Goal: Complete application form: Complete application form

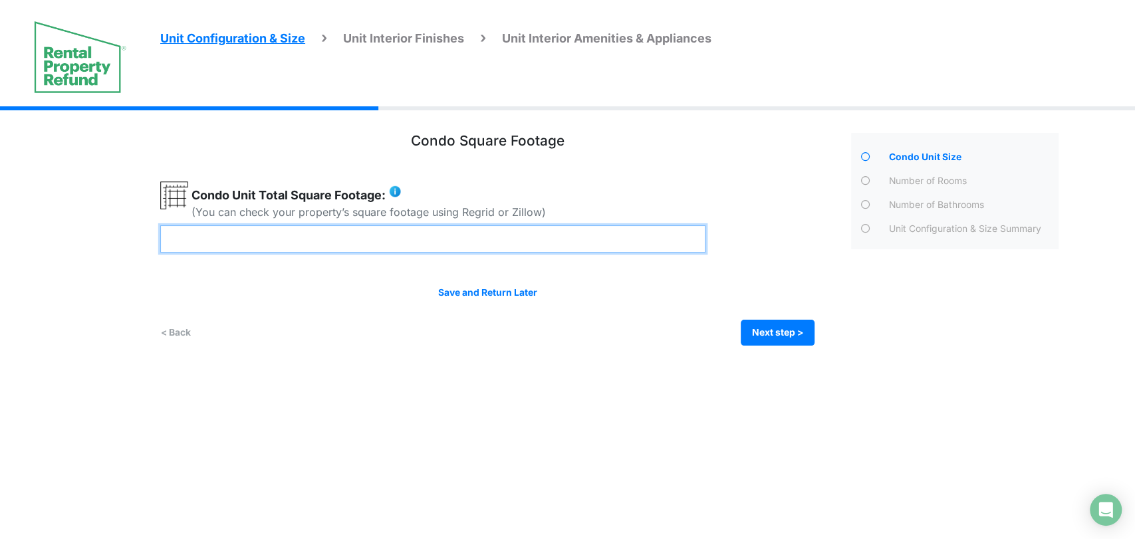
click at [607, 243] on input "number" at bounding box center [432, 238] width 545 height 27
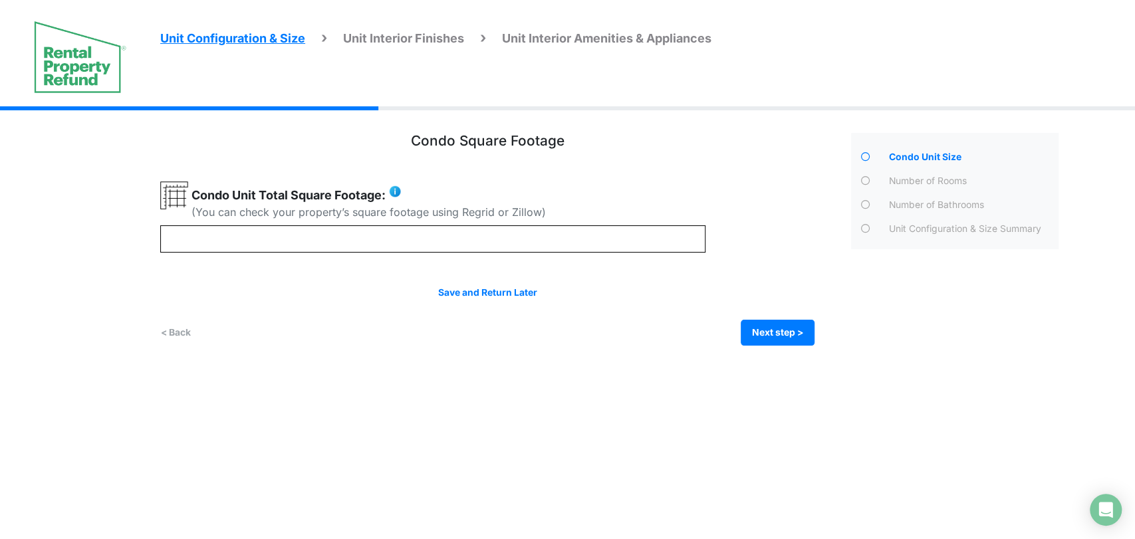
click at [681, 366] on html "Unit Configuration & Size Unit Interior Finishes Unit Interior Amenities & Appl…" at bounding box center [567, 183] width 1135 height 366
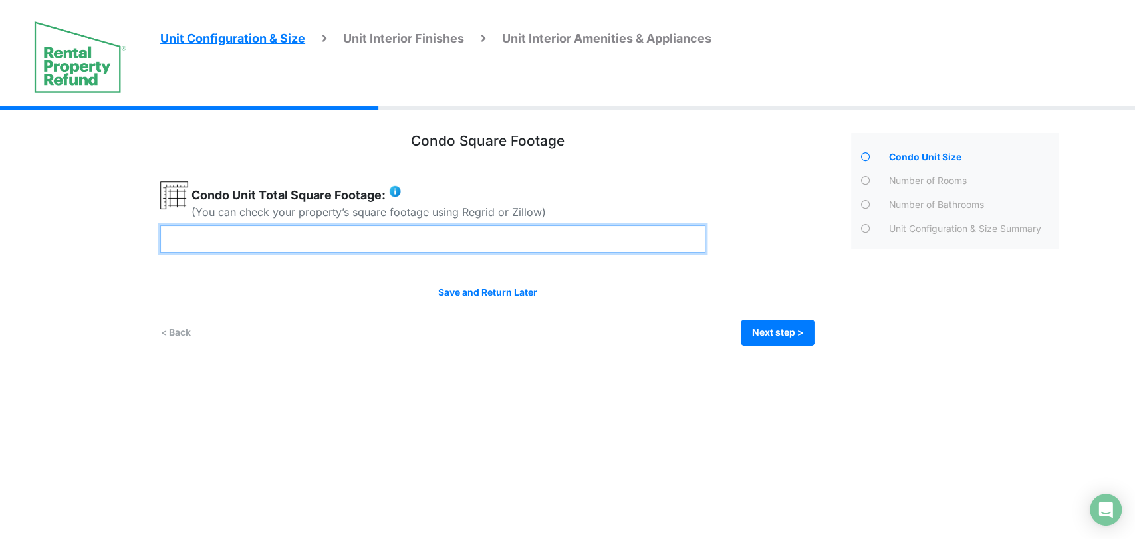
click at [417, 246] on input "***" at bounding box center [432, 238] width 545 height 27
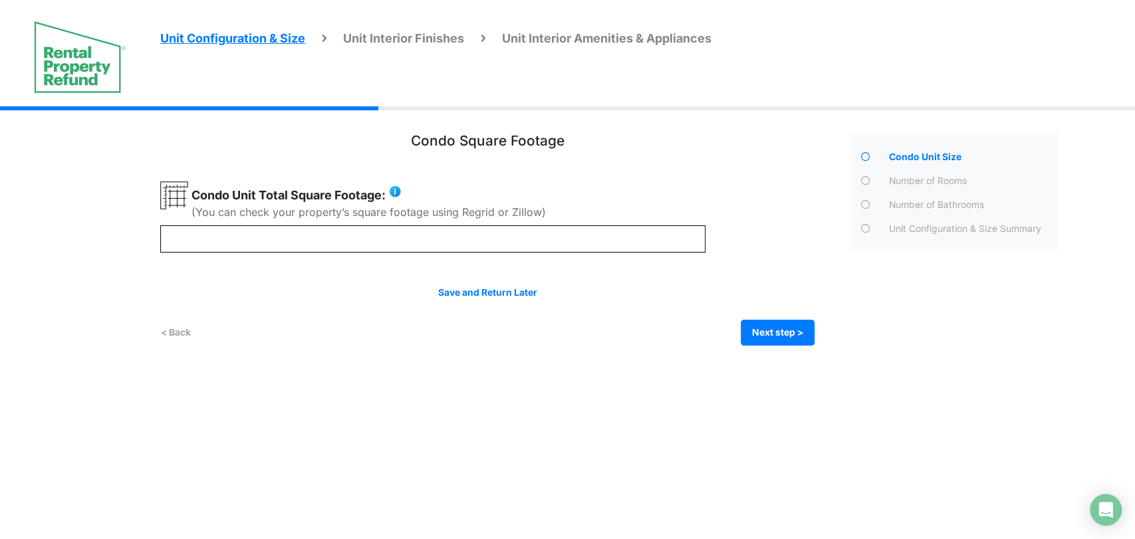
click at [487, 366] on html "Unit Configuration & Size Unit Interior Finishes Unit Interior Amenities & Appl…" at bounding box center [567, 183] width 1135 height 366
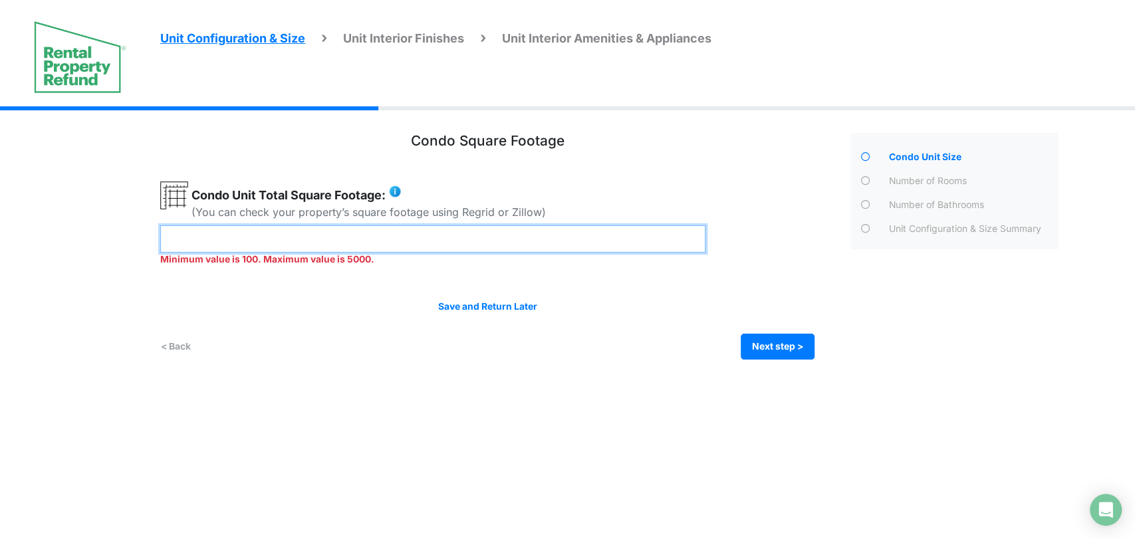
drag, startPoint x: 237, startPoint y: 241, endPoint x: 53, endPoint y: 230, distance: 183.8
click at [53, 230] on div "Unit Configuration & Size Unit Interior Finishes Unit Interior Amenities & Appl…" at bounding box center [567, 242] width 1135 height 273
type input "***"
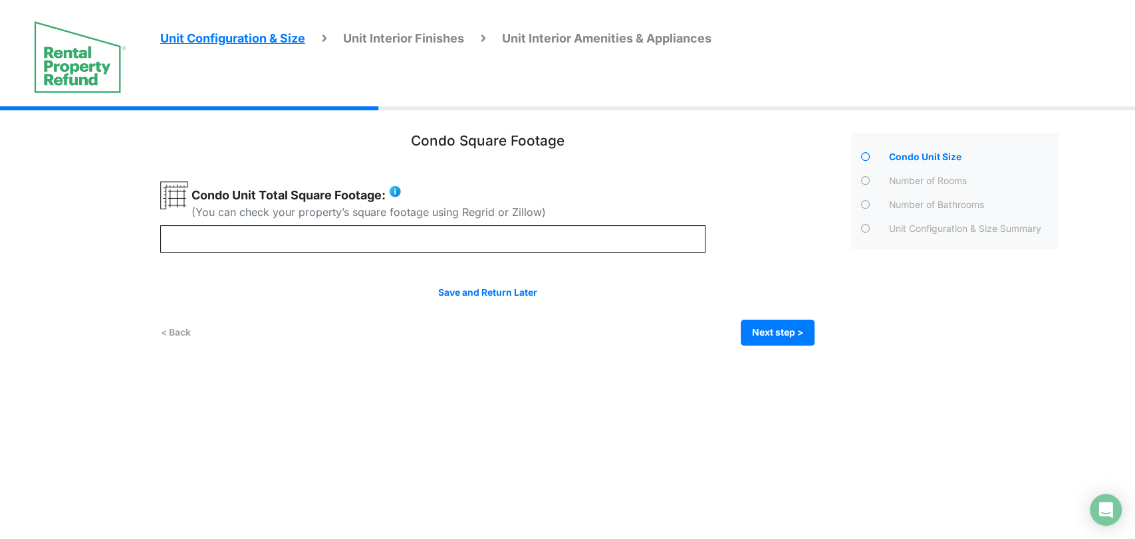
click at [478, 366] on html "Unit Configuration & Size Unit Interior Finishes Unit Interior Amenities & Appl…" at bounding box center [567, 183] width 1135 height 366
click at [754, 332] on button "Next step >" at bounding box center [777, 333] width 74 height 26
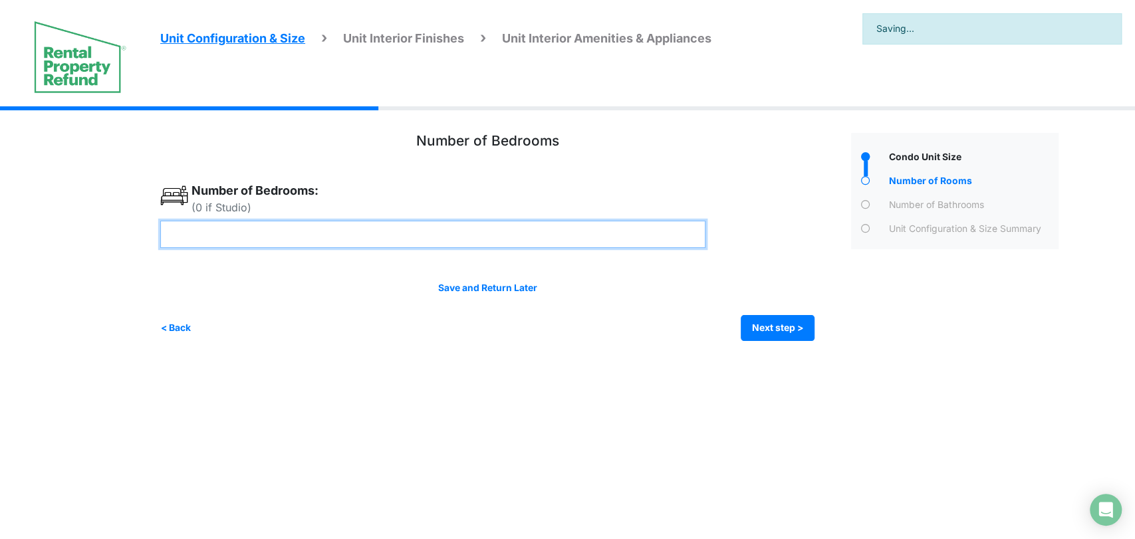
click at [457, 245] on input "number" at bounding box center [432, 234] width 545 height 27
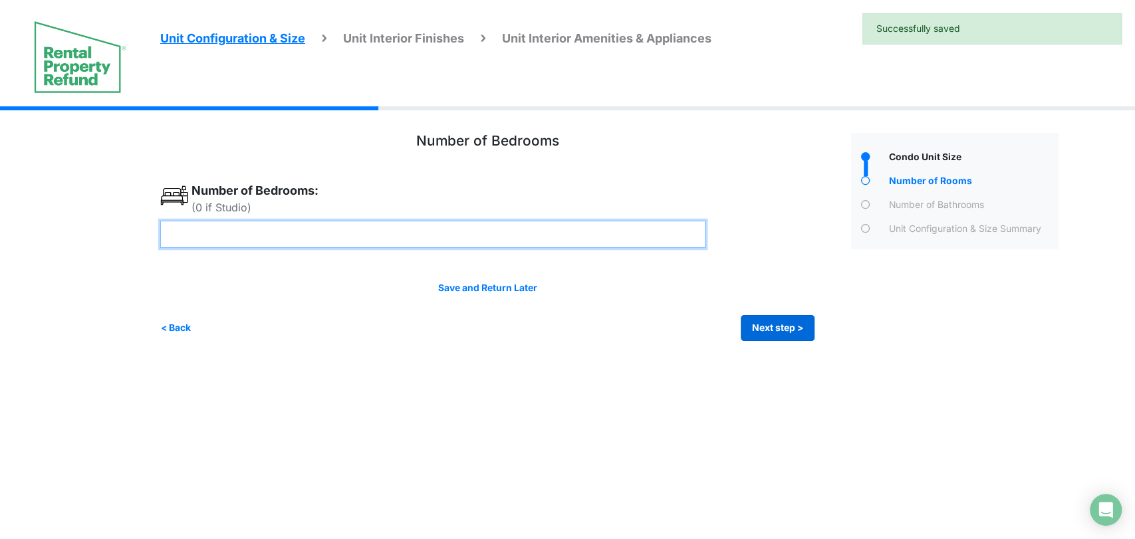
type input "*"
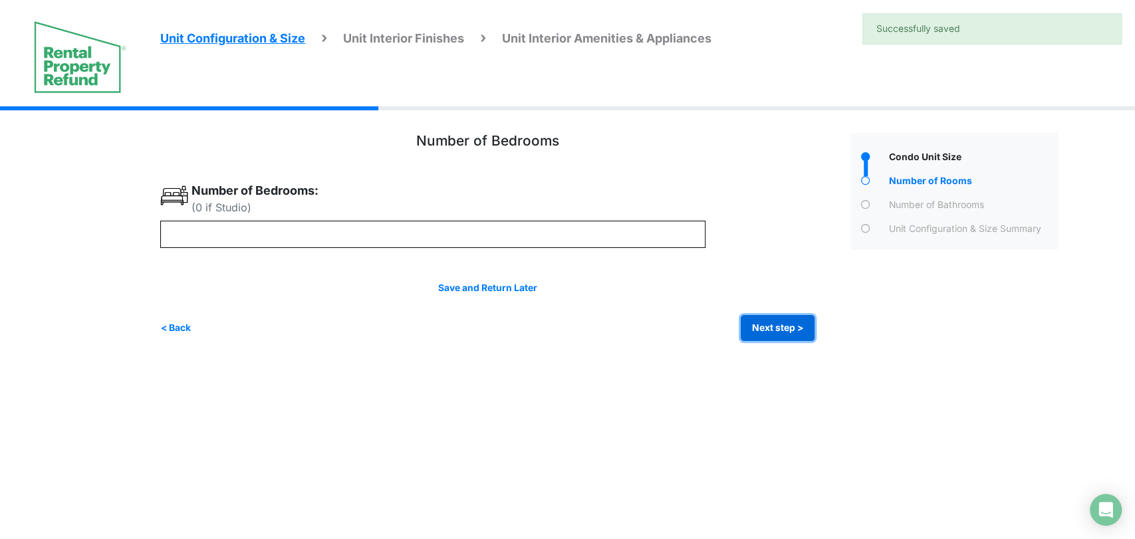
click at [769, 323] on button "Next step >" at bounding box center [777, 328] width 74 height 26
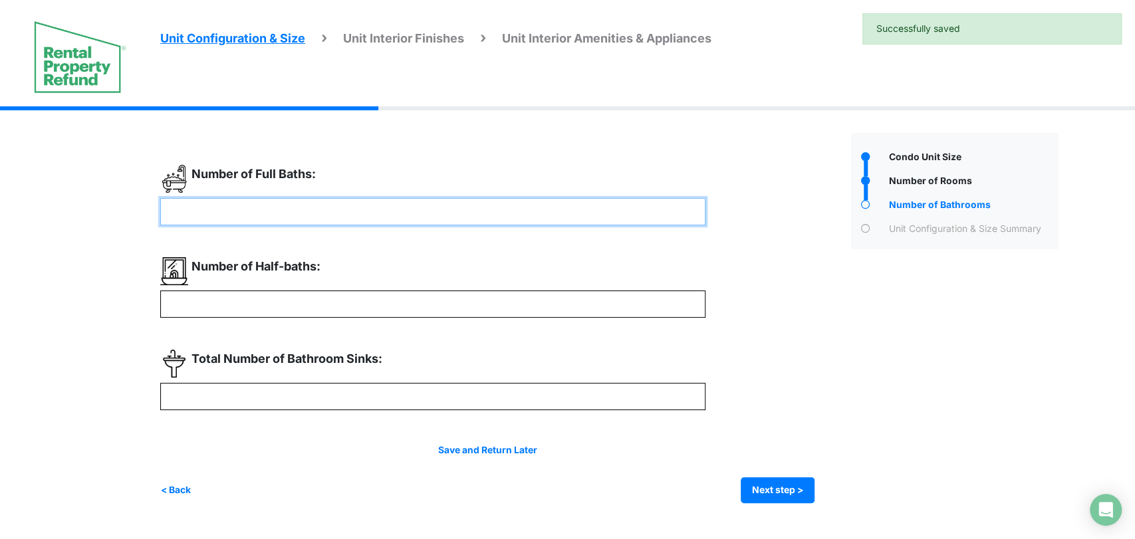
click at [388, 218] on input "number" at bounding box center [432, 211] width 545 height 27
type input "*"
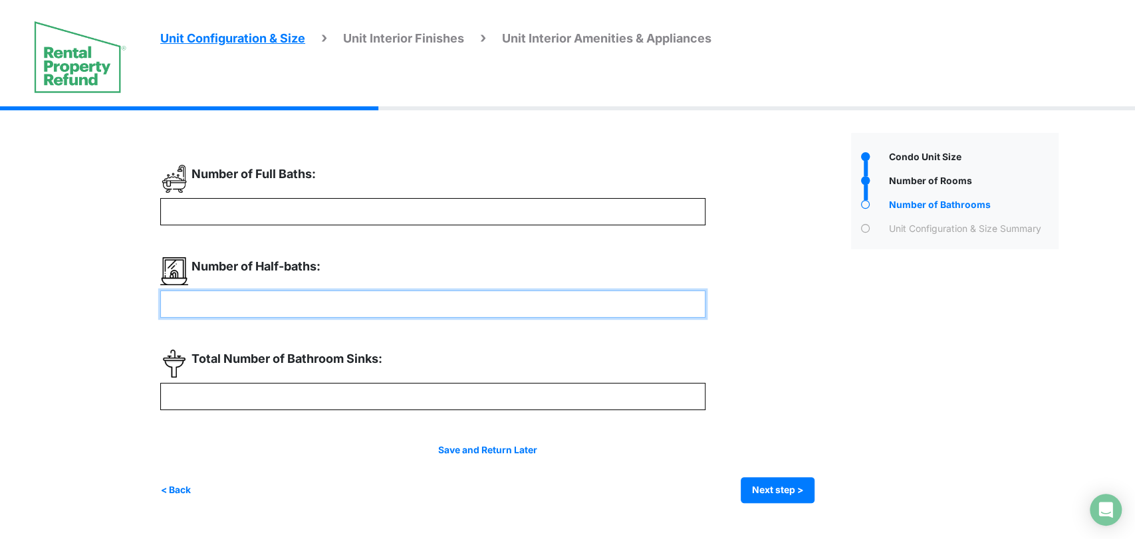
click at [371, 306] on input "number" at bounding box center [432, 303] width 545 height 27
type input "*"
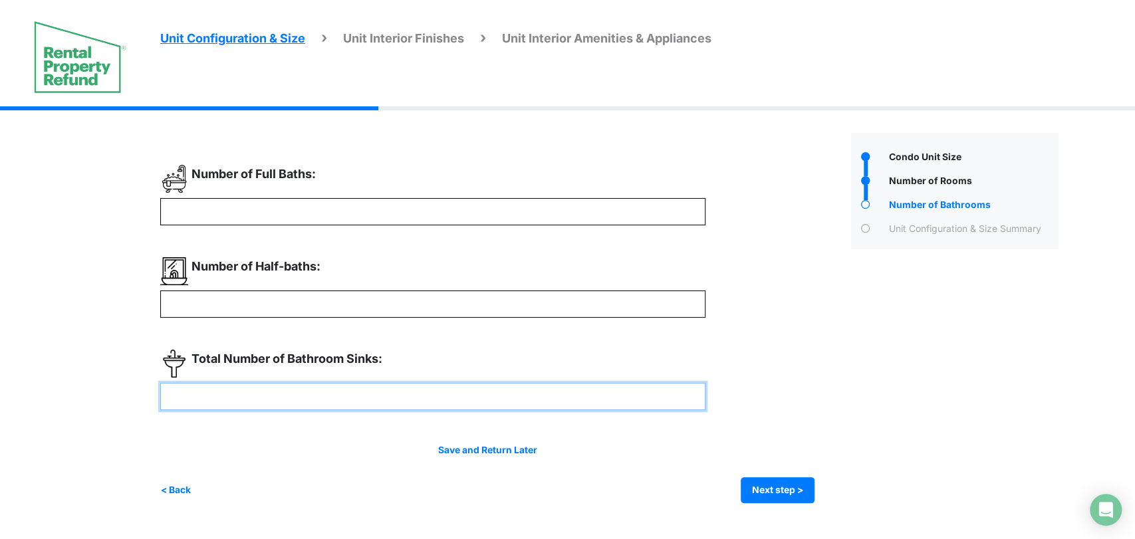
click at [402, 395] on input "number" at bounding box center [432, 396] width 545 height 27
type input "*"
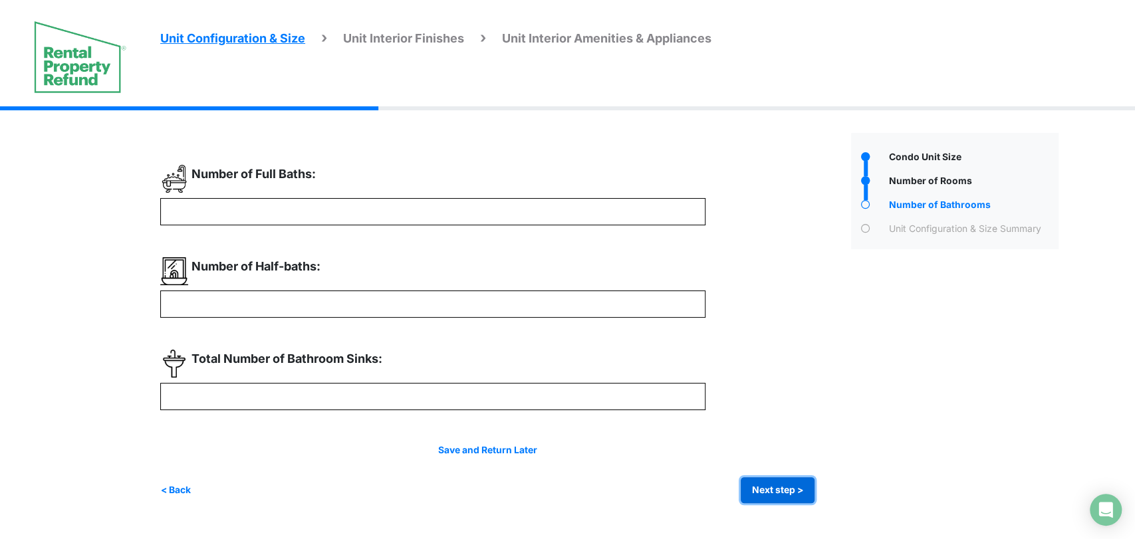
click at [771, 486] on button "Next step >" at bounding box center [777, 490] width 74 height 26
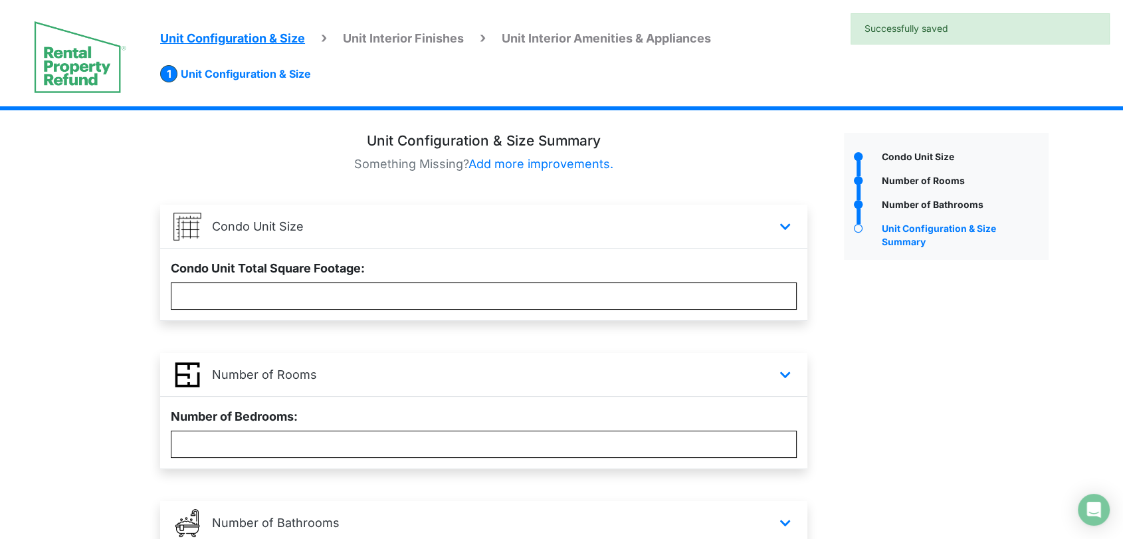
scroll to position [328, 0]
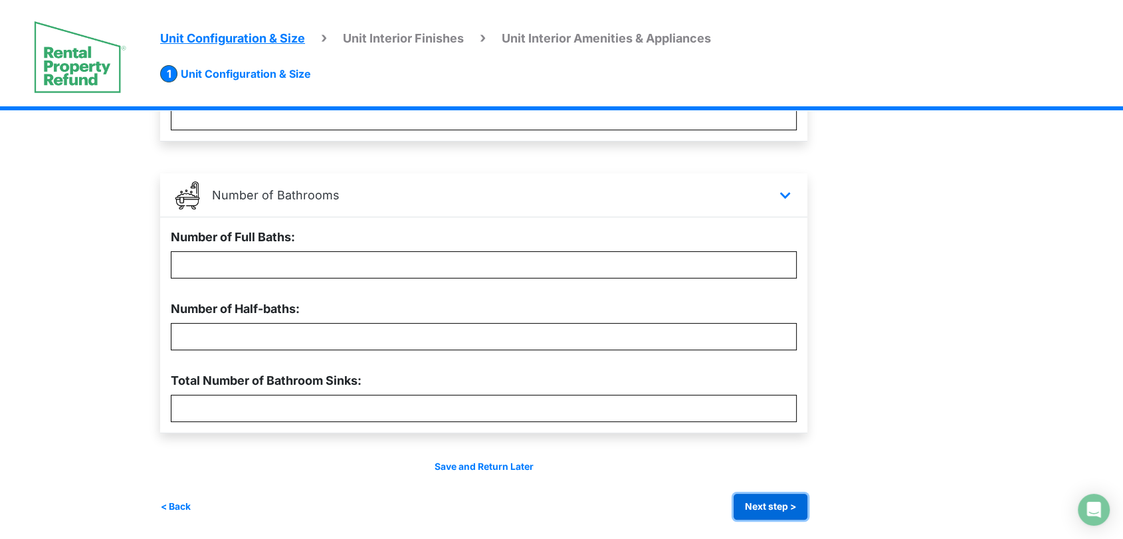
click at [756, 510] on button "Next step >" at bounding box center [771, 507] width 74 height 26
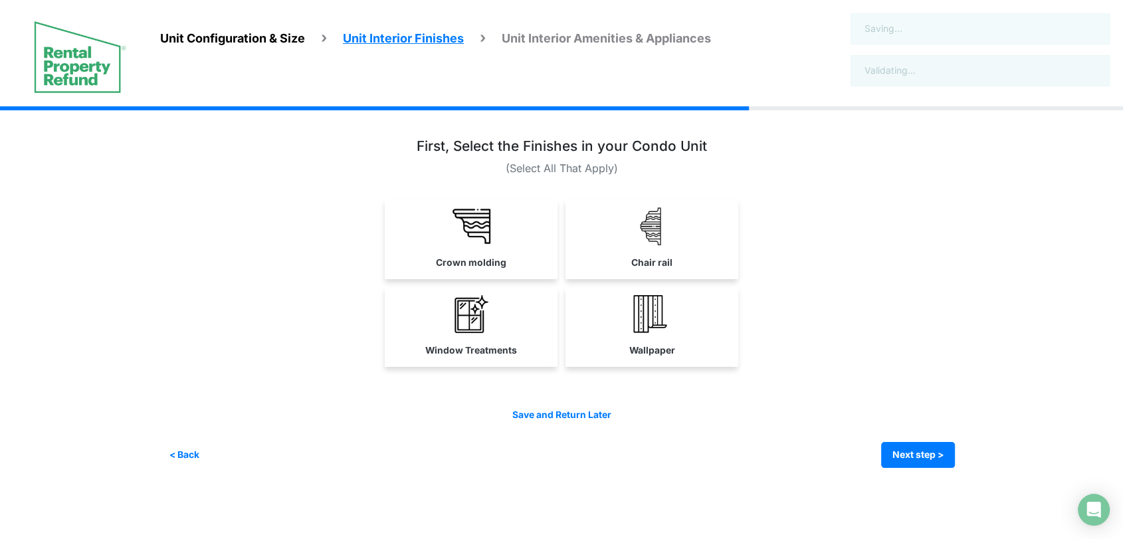
scroll to position [0, 0]
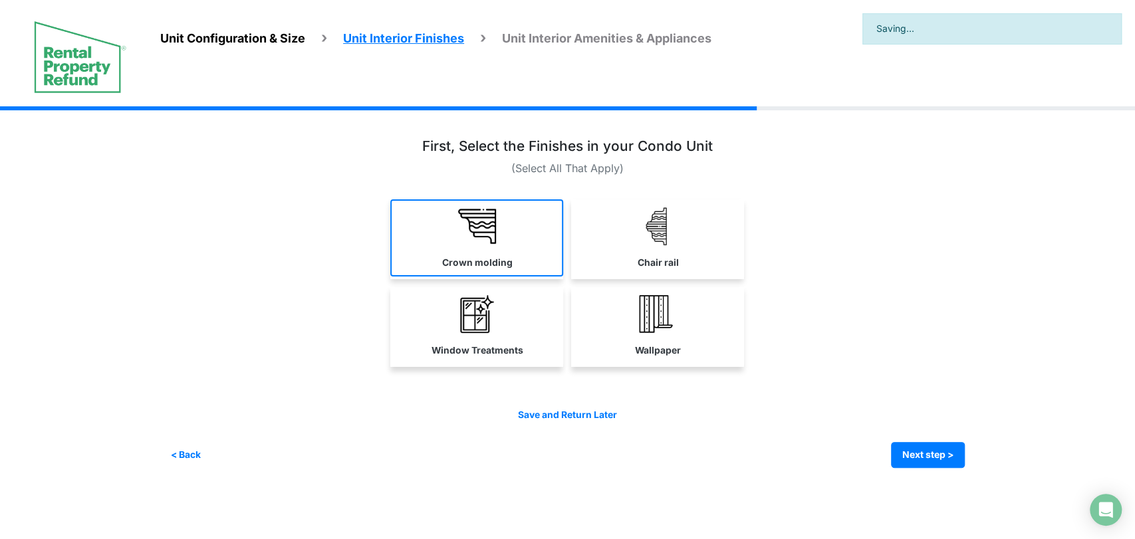
click at [467, 267] on label "Crown molding" at bounding box center [476, 263] width 70 height 14
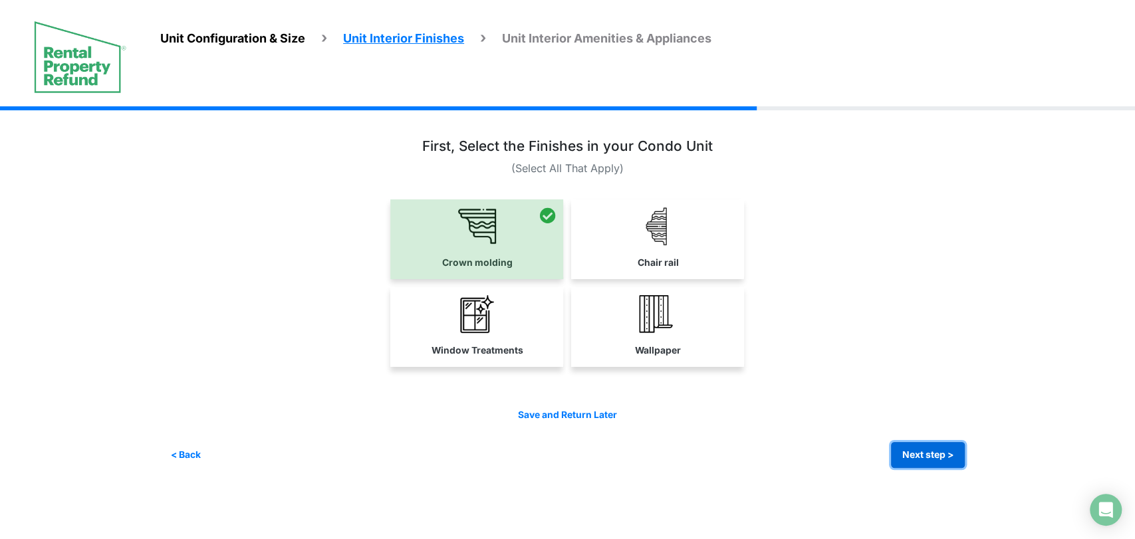
click at [919, 457] on button "Next step >" at bounding box center [928, 455] width 74 height 26
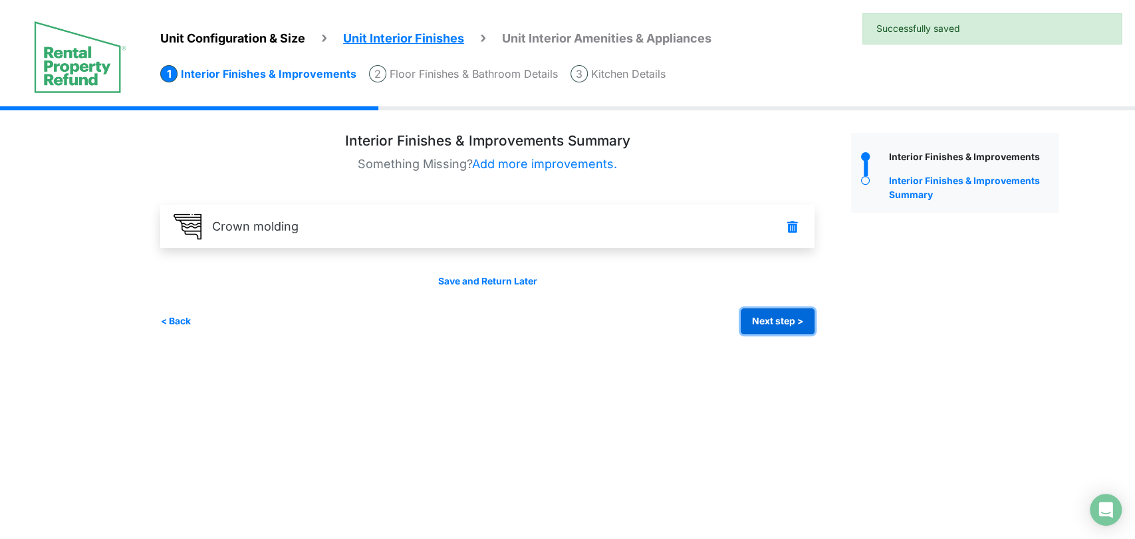
click at [752, 322] on button "Next step >" at bounding box center [777, 321] width 74 height 26
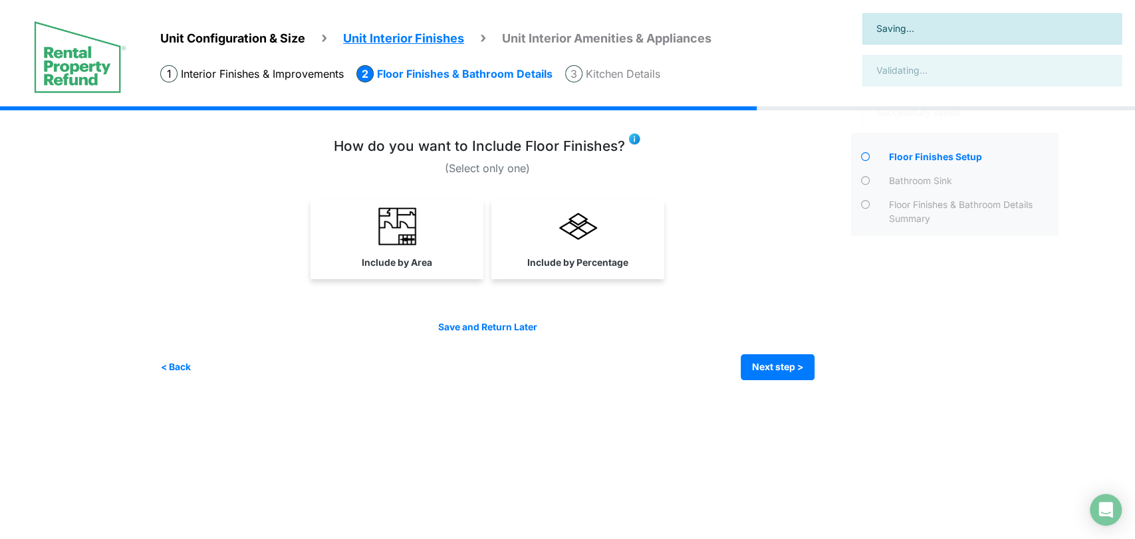
drag, startPoint x: 536, startPoint y: 241, endPoint x: 657, endPoint y: 309, distance: 138.4
click at [538, 244] on link "Include by Percentage" at bounding box center [578, 237] width 168 height 77
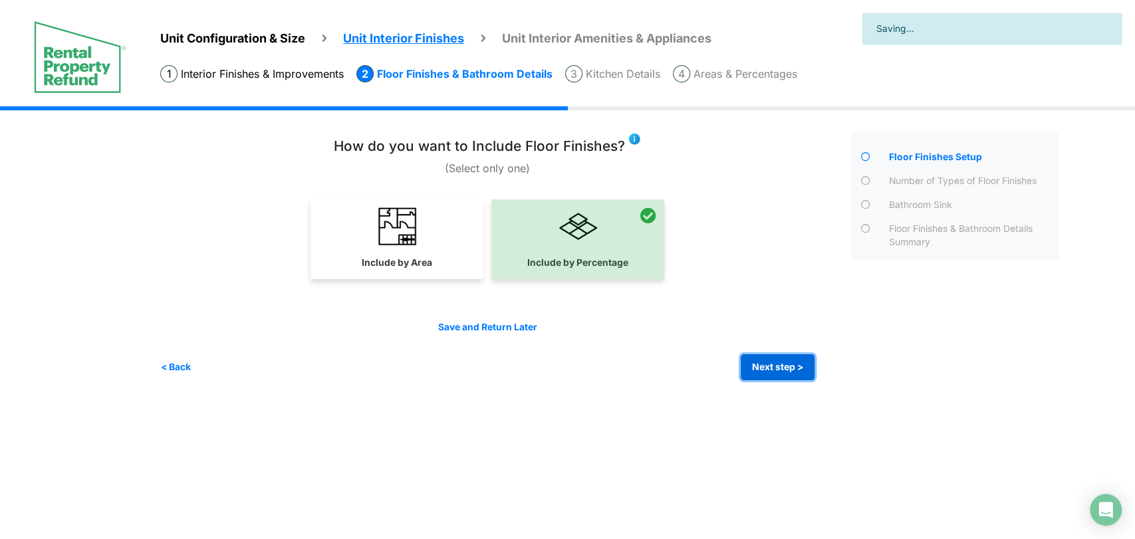
click at [790, 369] on button "Next step >" at bounding box center [777, 367] width 74 height 26
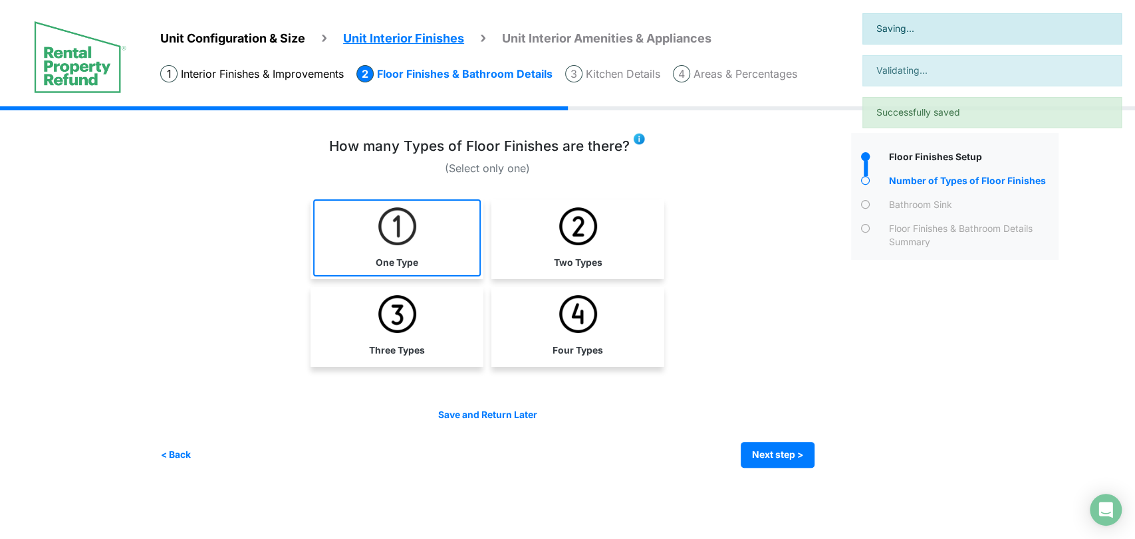
click at [455, 242] on link "One Type" at bounding box center [397, 237] width 168 height 77
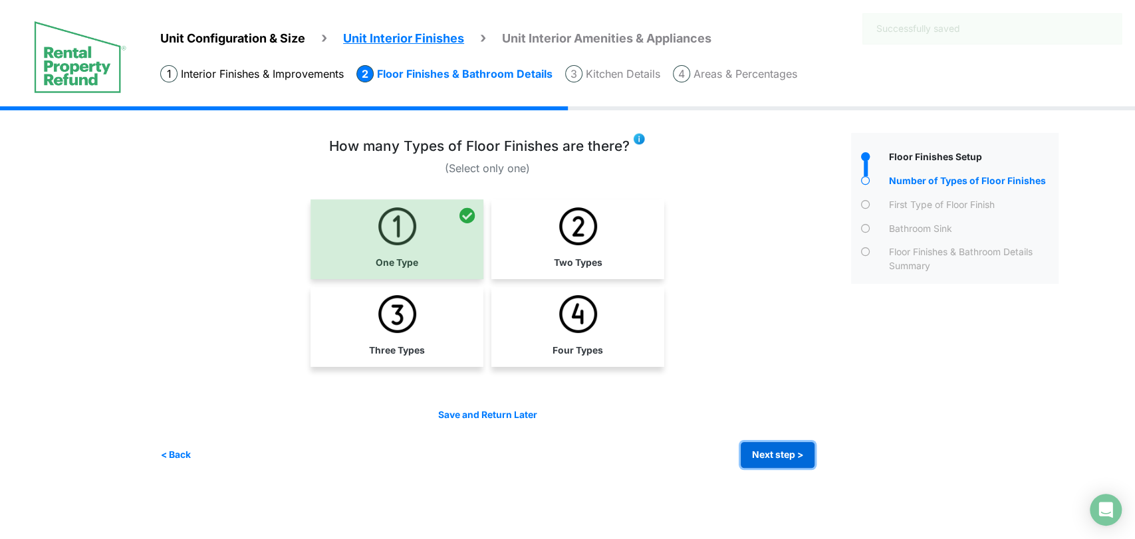
click at [766, 459] on button "Next step >" at bounding box center [777, 455] width 74 height 26
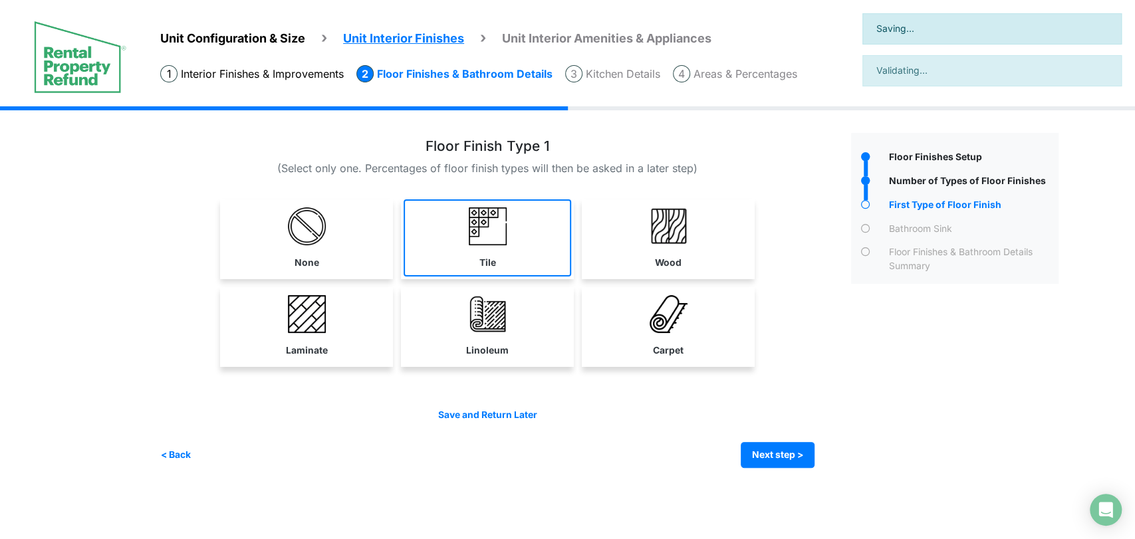
click at [553, 261] on link "Tile" at bounding box center [487, 237] width 168 height 77
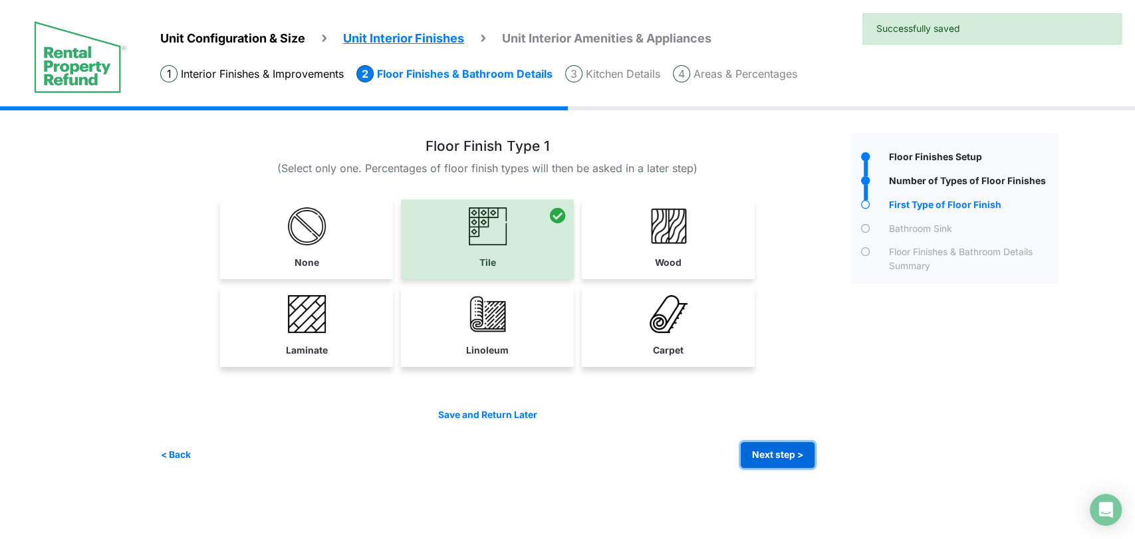
click at [775, 452] on button "Next step >" at bounding box center [777, 455] width 74 height 26
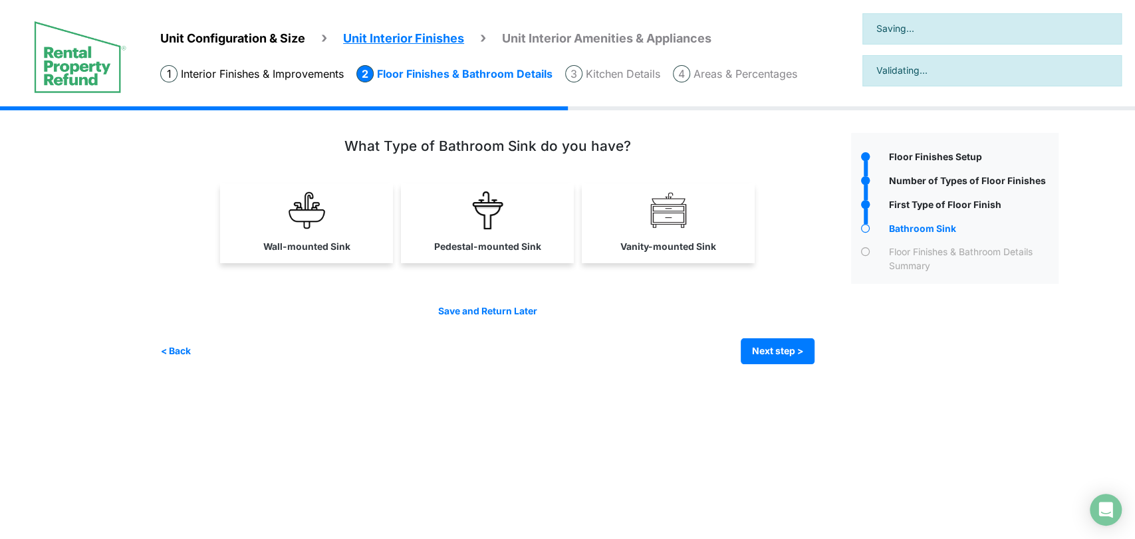
click at [512, 271] on div "Wall-mounted Sink" at bounding box center [500, 251] width 681 height 226
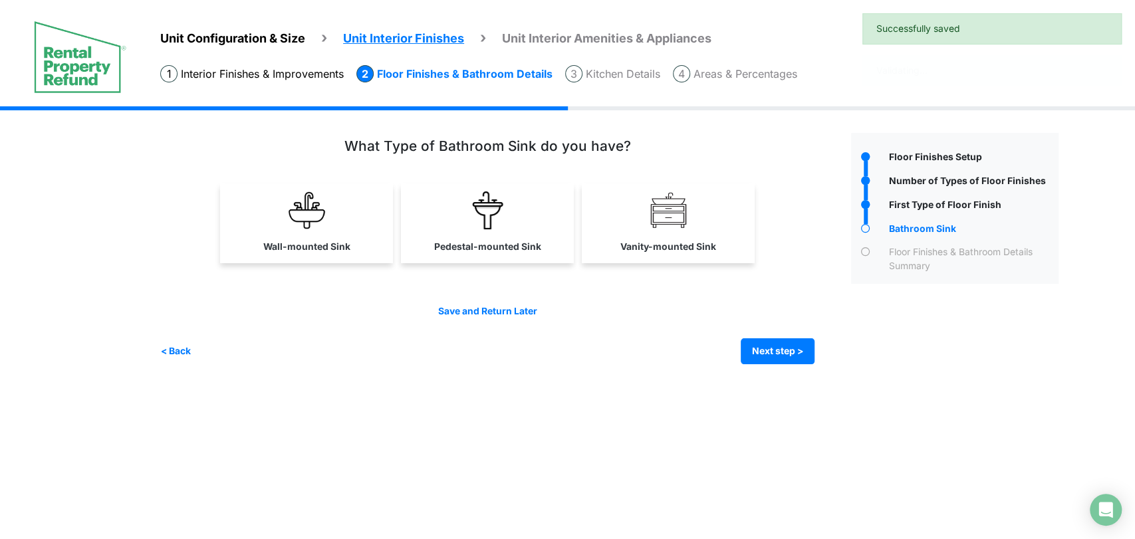
click at [506, 239] on link "Pedestal-mounted Sink" at bounding box center [487, 221] width 168 height 77
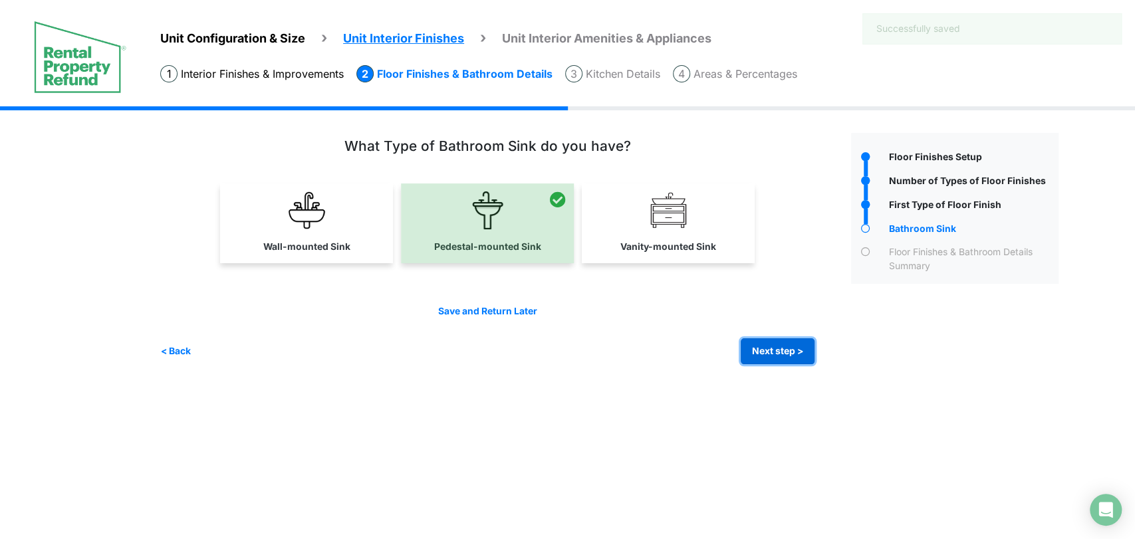
click at [786, 346] on button "Next step >" at bounding box center [777, 351] width 74 height 26
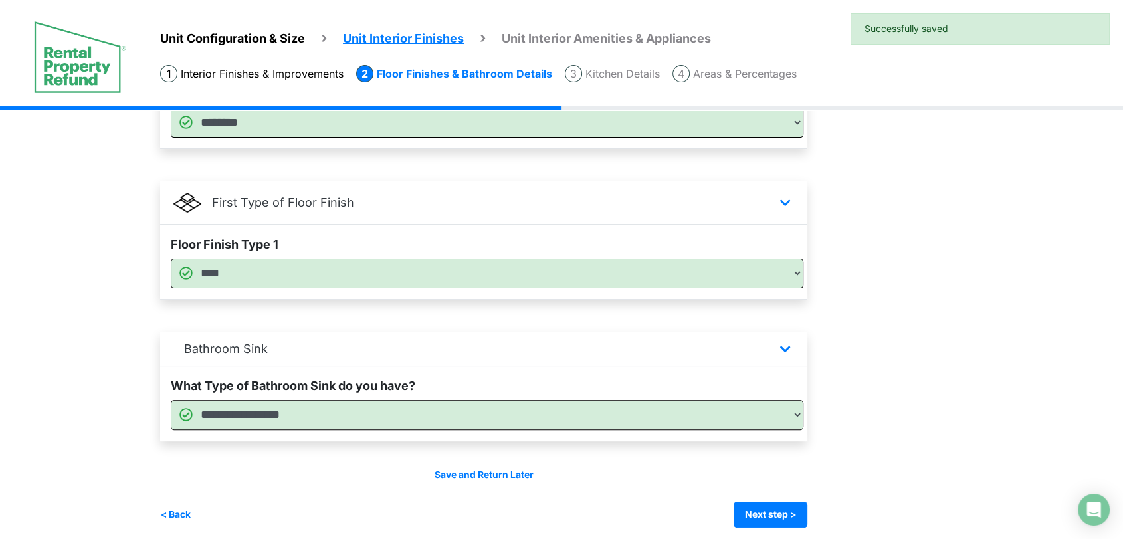
scroll to position [334, 0]
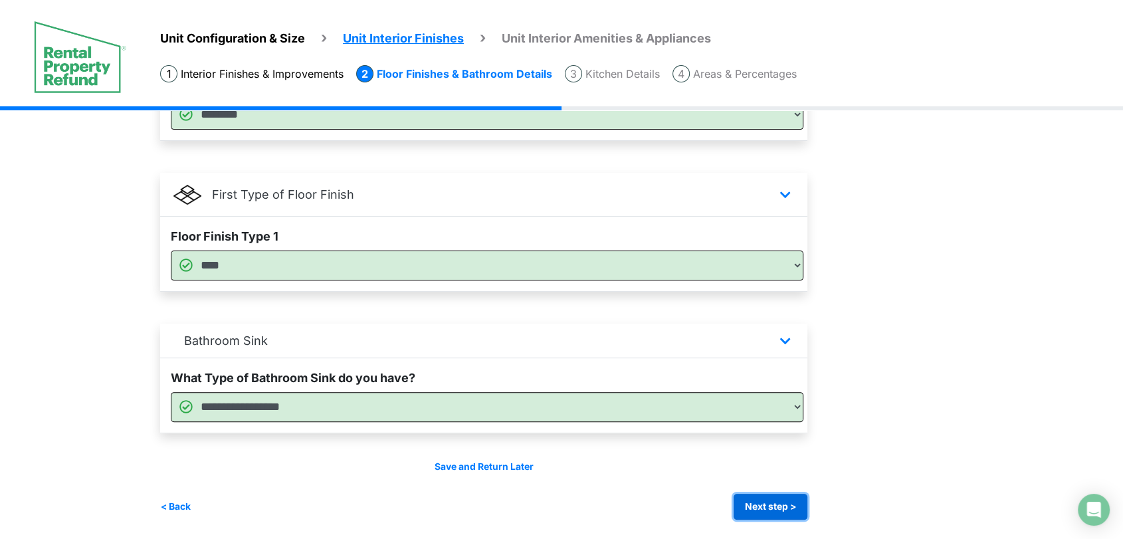
click at [778, 498] on button "Next step >" at bounding box center [771, 507] width 74 height 26
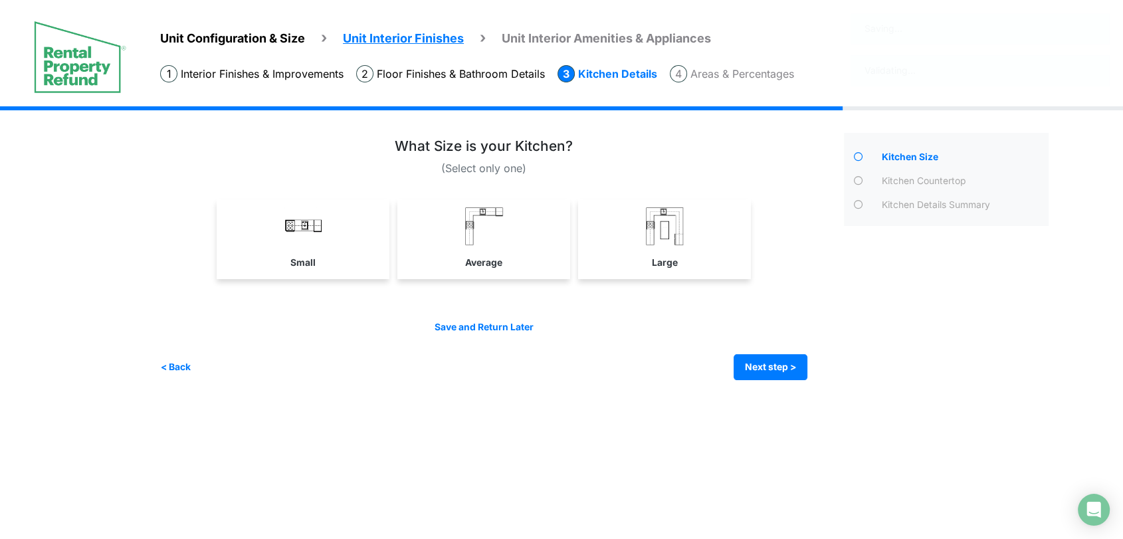
scroll to position [0, 0]
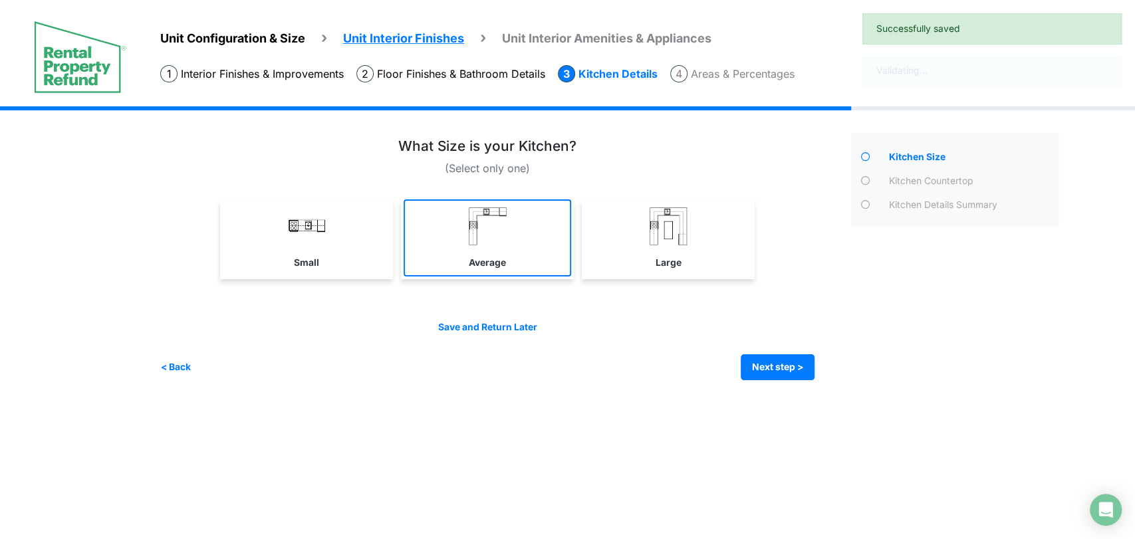
click at [522, 271] on link "Average" at bounding box center [487, 237] width 168 height 77
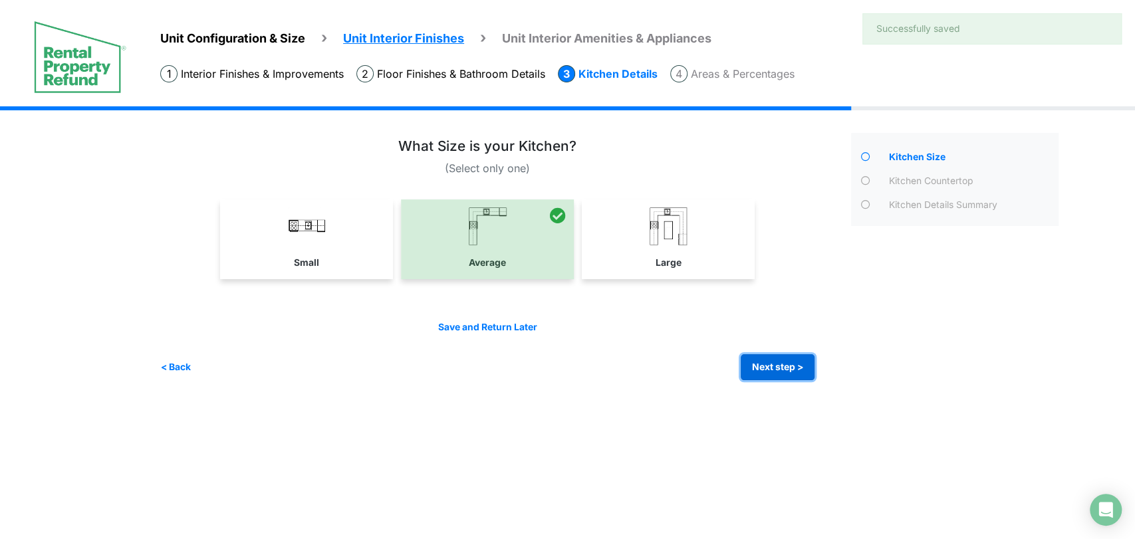
click at [754, 367] on button "Next step >" at bounding box center [777, 367] width 74 height 26
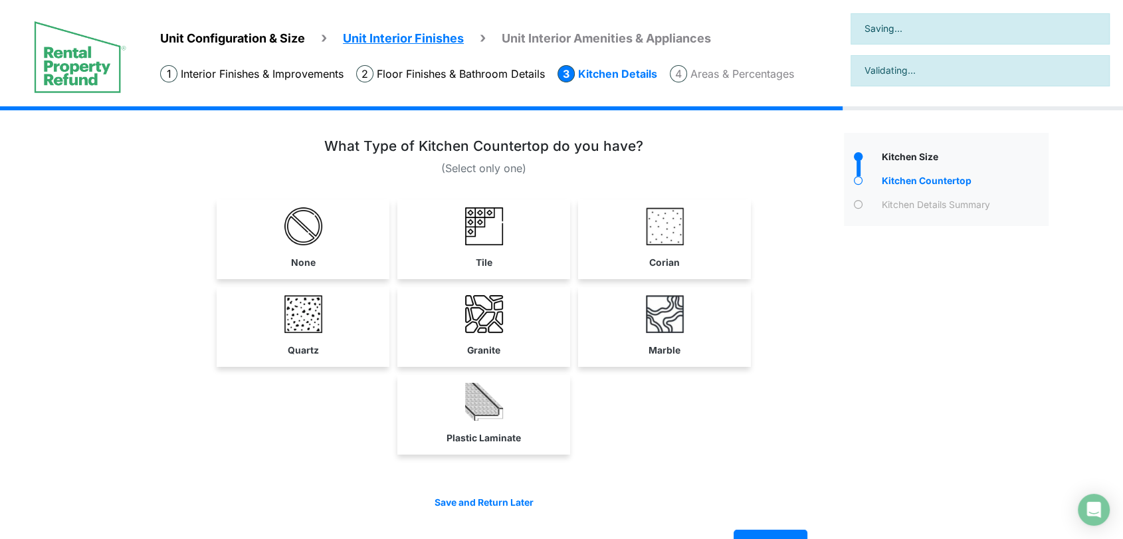
click at [522, 268] on link "Tile" at bounding box center [484, 237] width 168 height 77
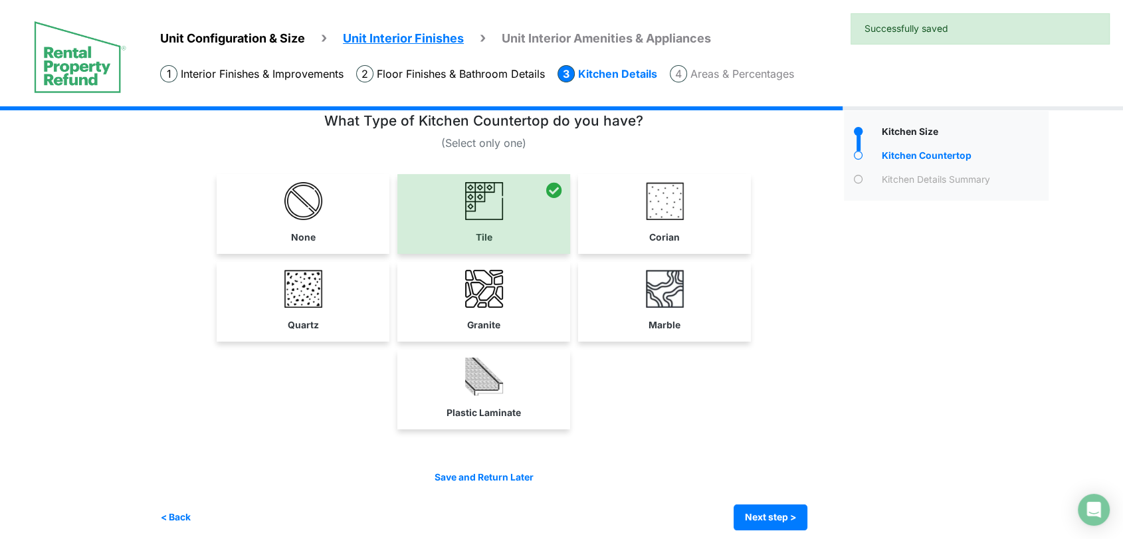
scroll to position [37, 0]
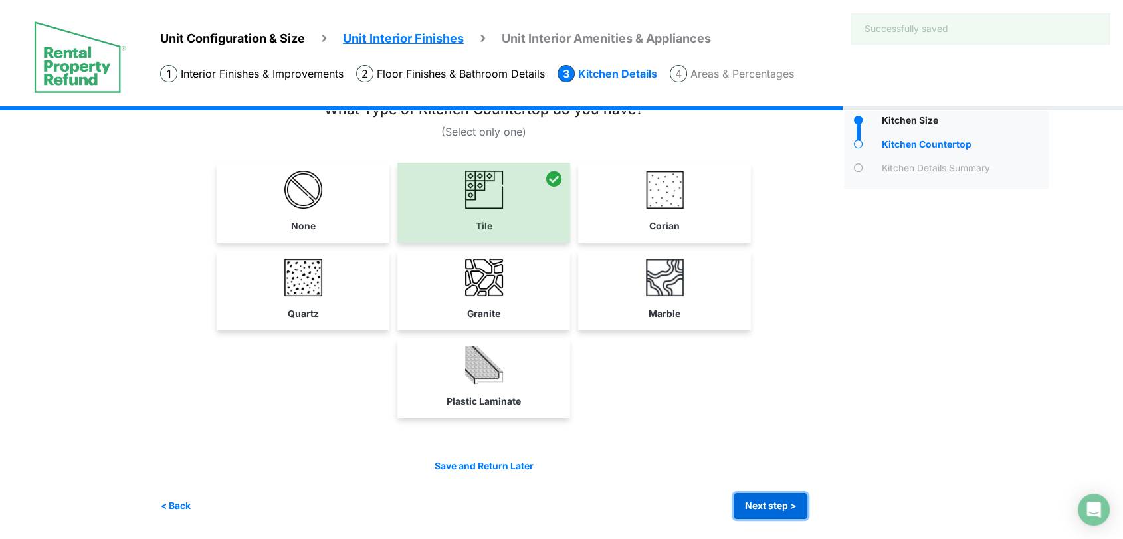
click at [790, 506] on button "Next step >" at bounding box center [771, 506] width 74 height 26
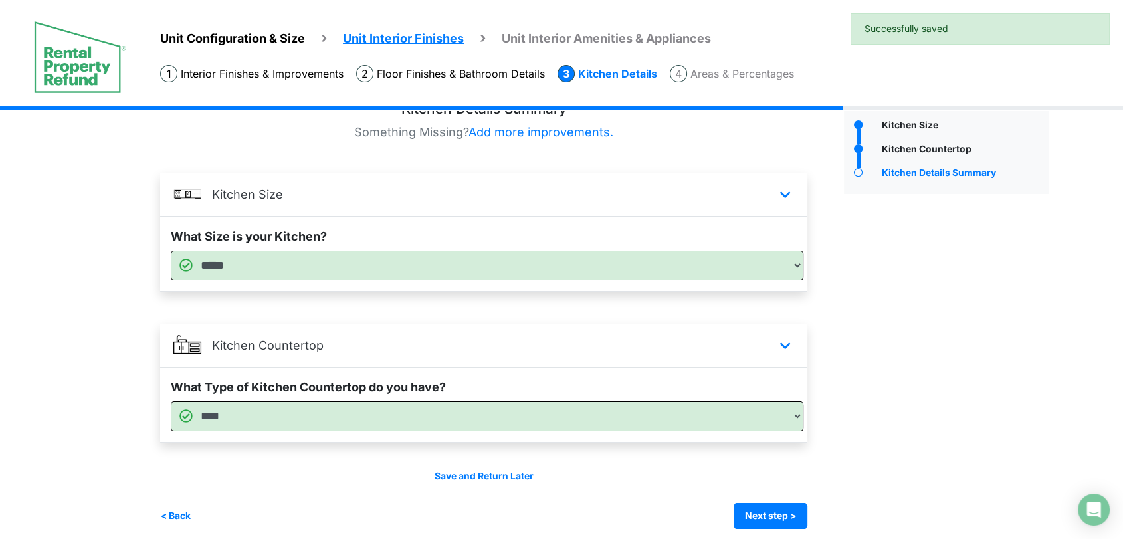
scroll to position [41, 0]
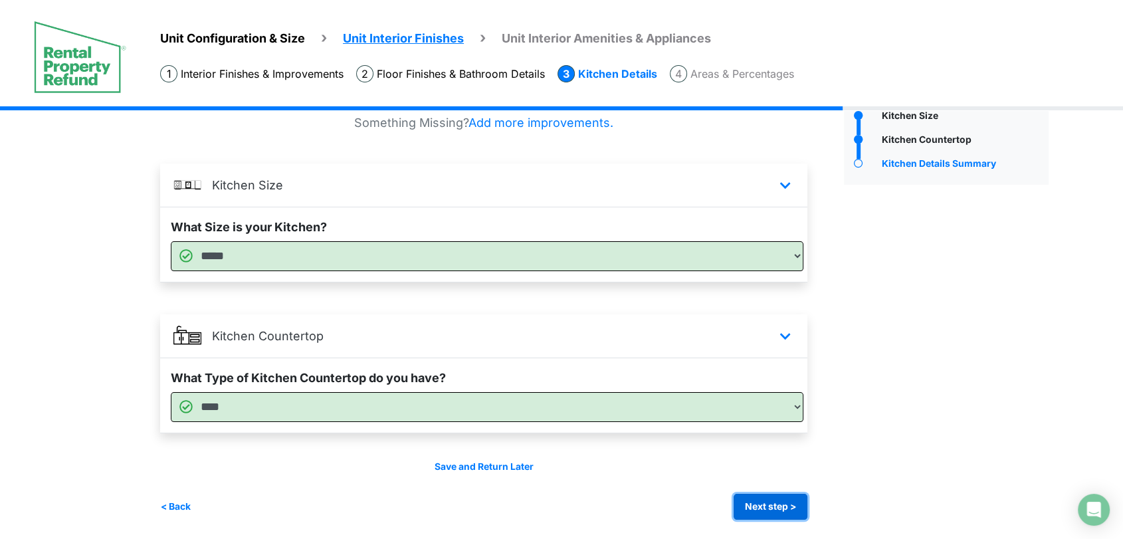
click at [770, 508] on button "Next step >" at bounding box center [771, 507] width 74 height 26
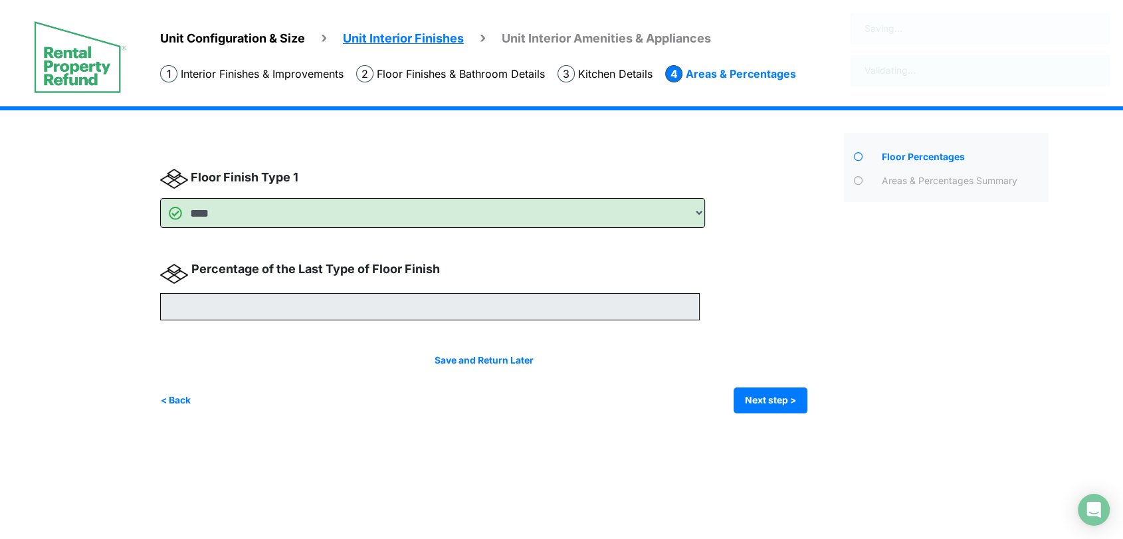
scroll to position [0, 0]
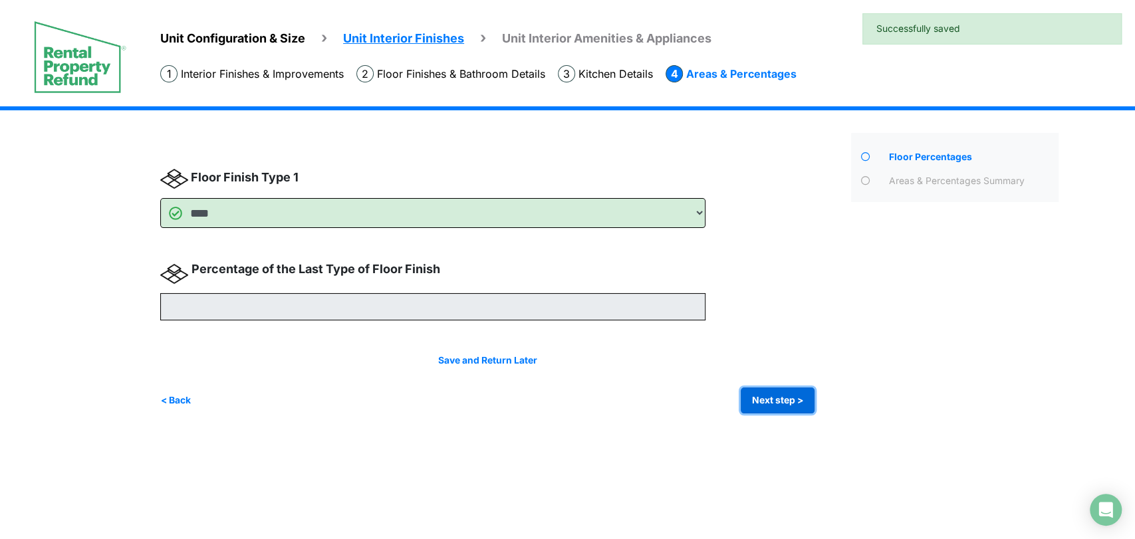
click at [782, 396] on button "Next step >" at bounding box center [777, 401] width 74 height 26
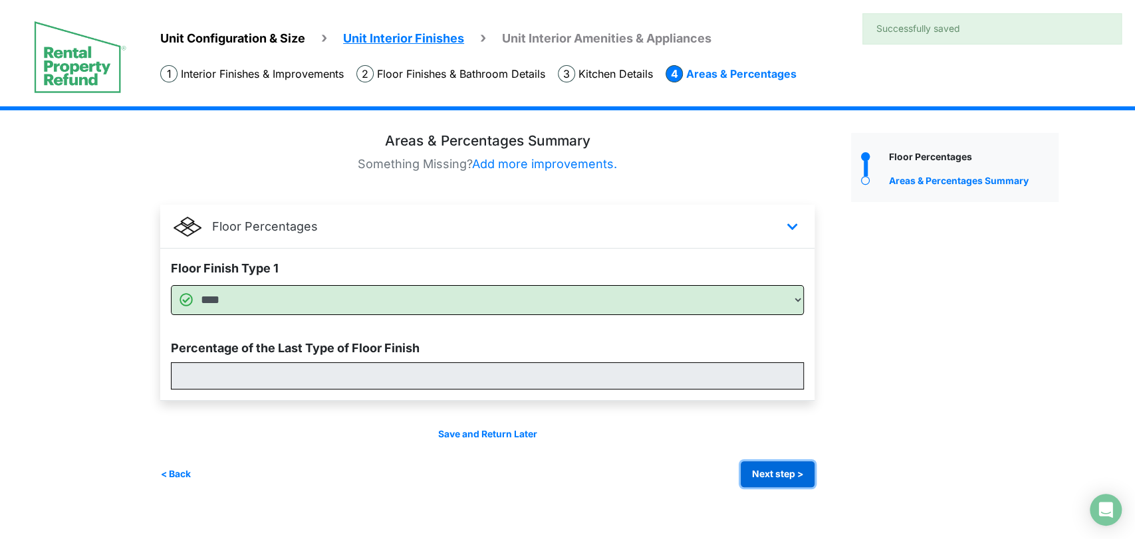
click at [748, 465] on button "Next step >" at bounding box center [777, 474] width 74 height 26
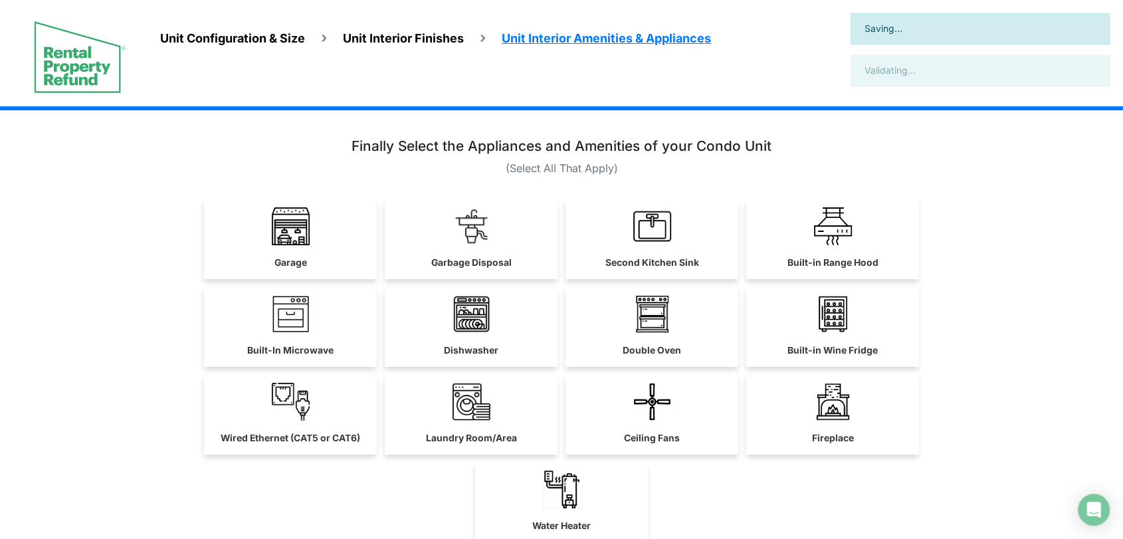
click at [511, 279] on div "Garbage Disposal" at bounding box center [471, 239] width 173 height 80
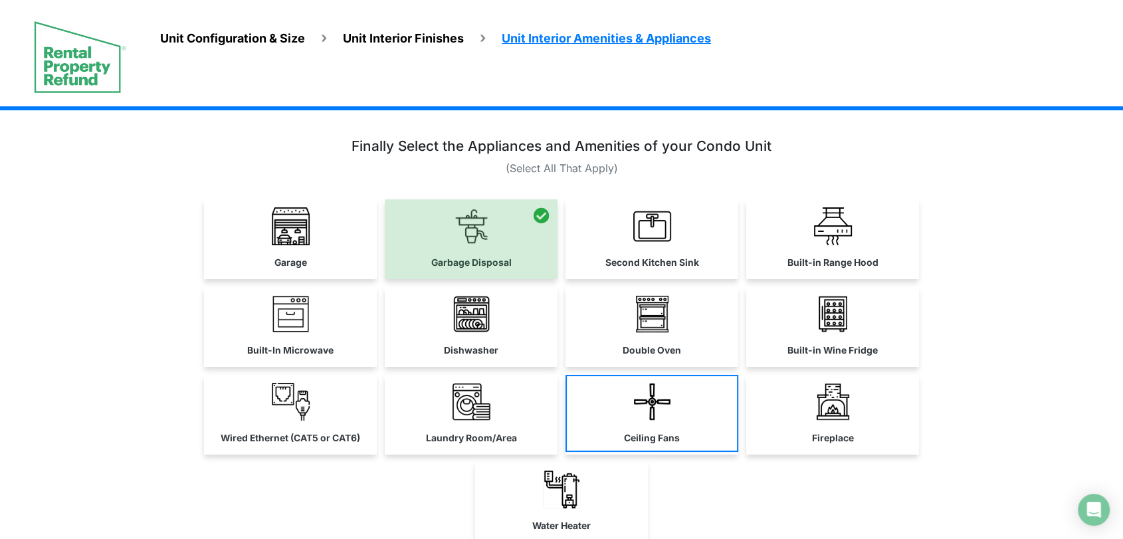
scroll to position [124, 0]
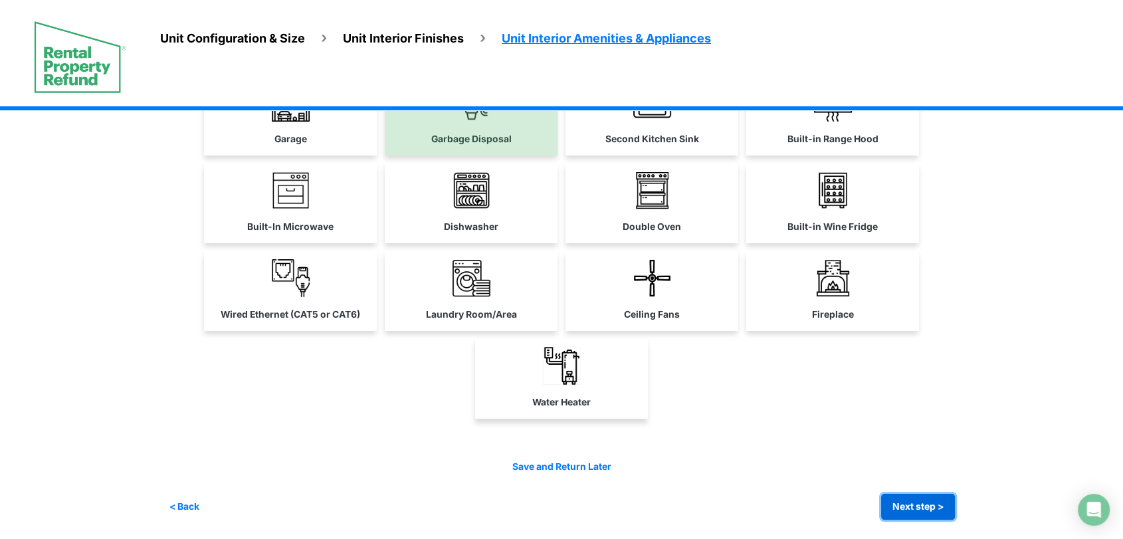
click at [931, 513] on button "Next step >" at bounding box center [918, 507] width 74 height 26
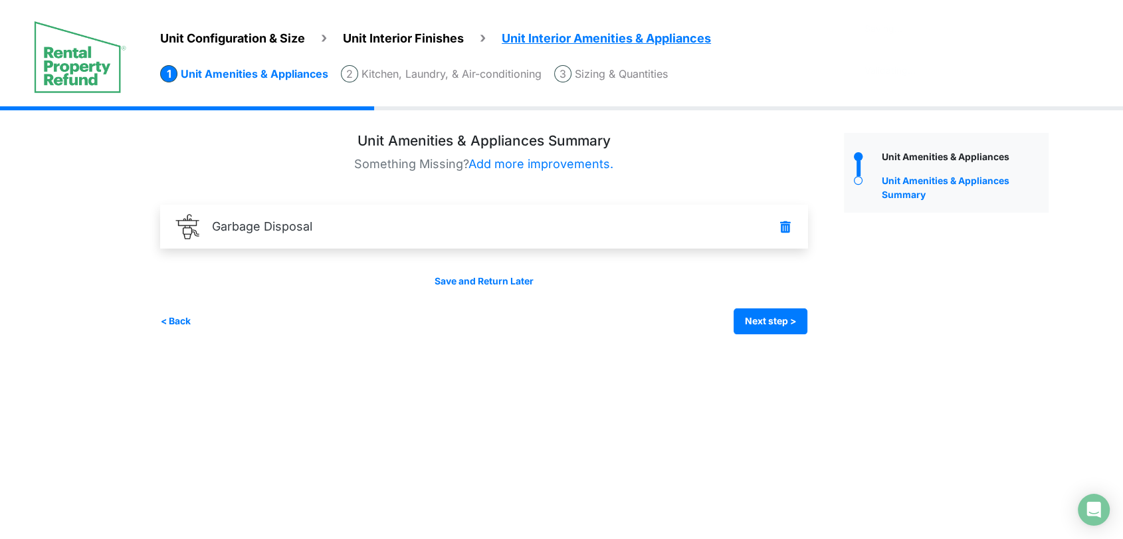
scroll to position [0, 0]
click at [768, 320] on button "Next step >" at bounding box center [777, 321] width 74 height 26
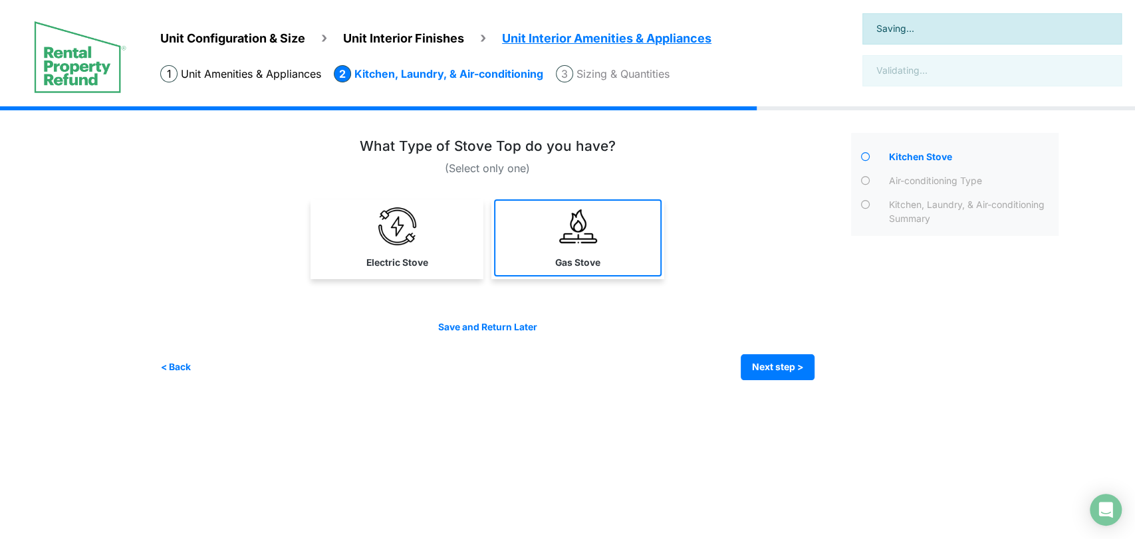
click at [520, 249] on link "Gas Stove" at bounding box center [578, 237] width 168 height 77
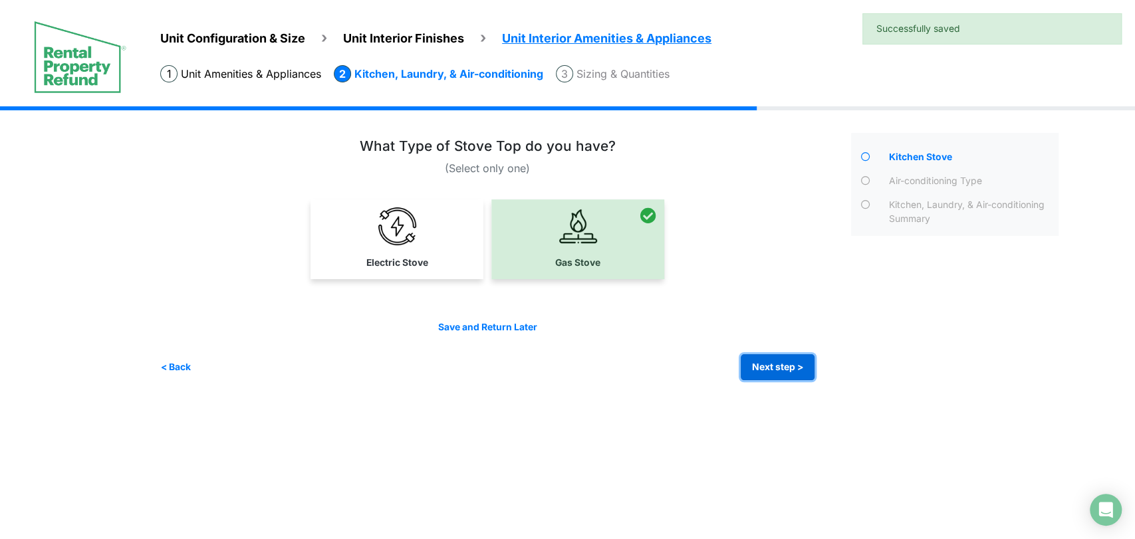
click at [779, 368] on button "Next step >" at bounding box center [777, 367] width 74 height 26
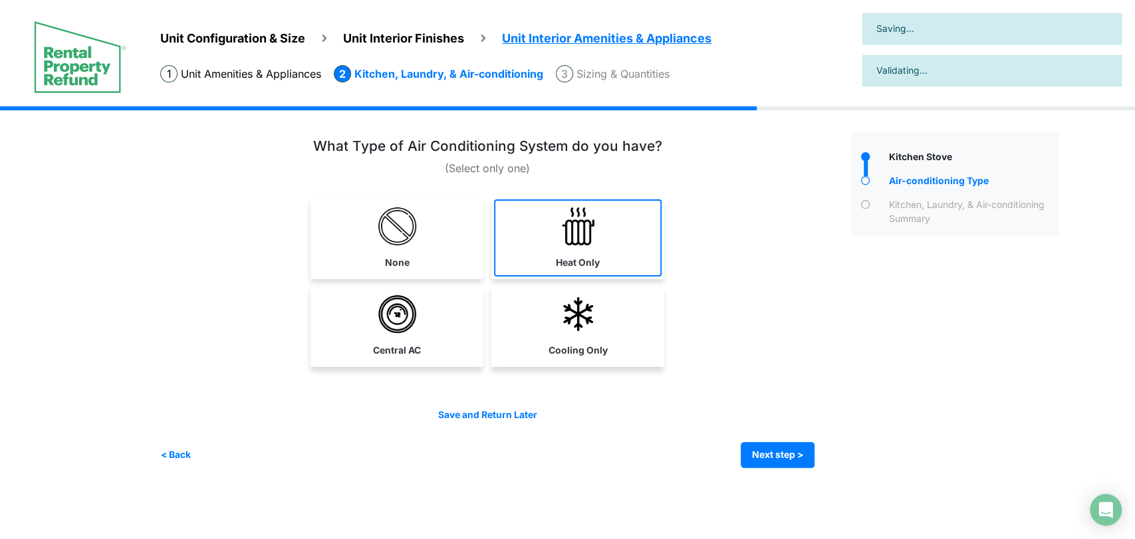
click at [562, 266] on label "Heat Only" at bounding box center [578, 263] width 44 height 14
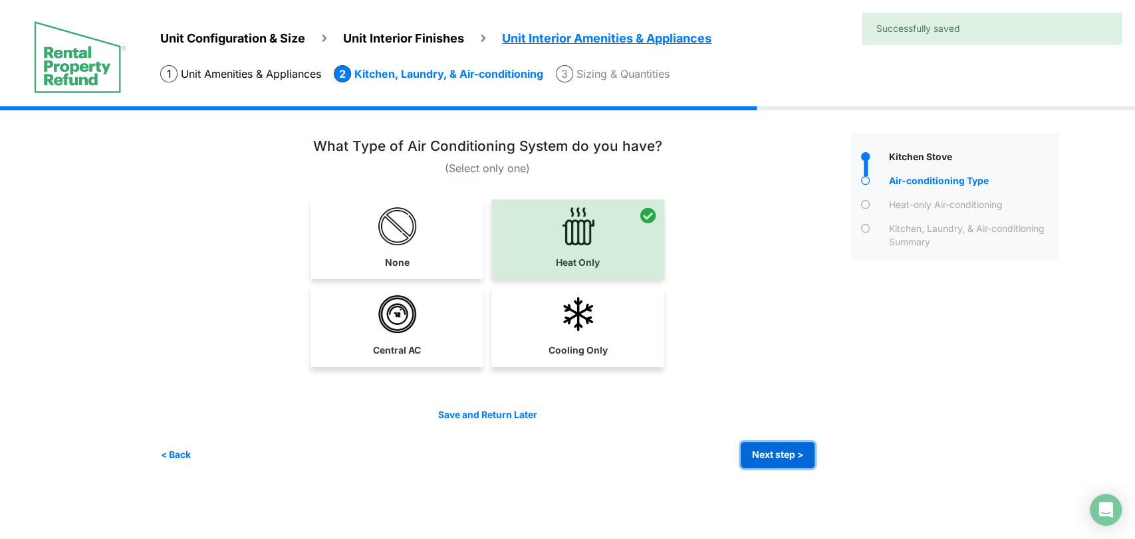
click at [768, 451] on button "Next step >" at bounding box center [777, 455] width 74 height 26
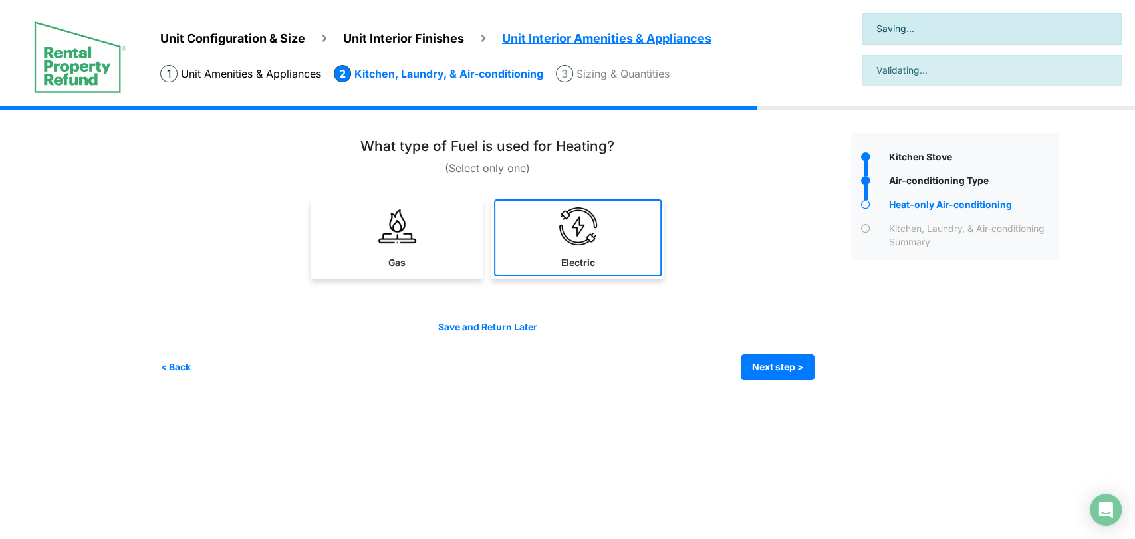
click at [519, 262] on link "Electric" at bounding box center [578, 237] width 168 height 77
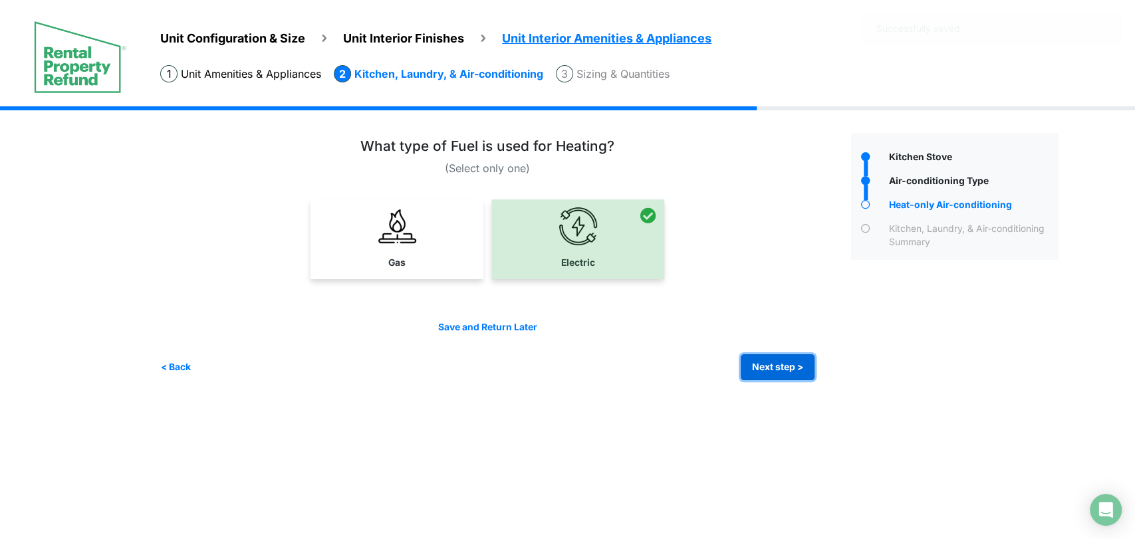
click at [764, 366] on button "Next step >" at bounding box center [777, 367] width 74 height 26
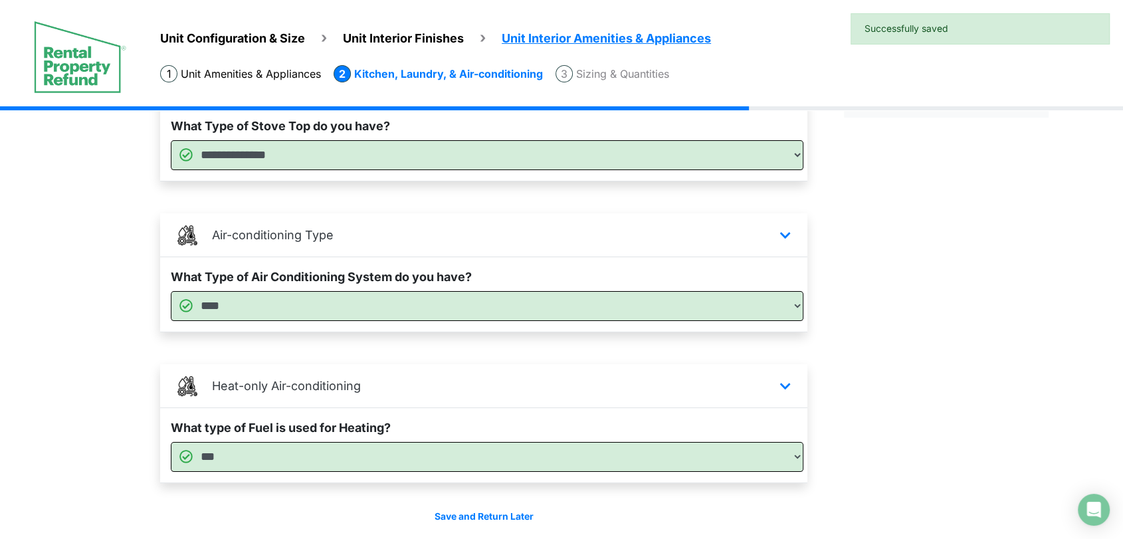
scroll to position [191, 0]
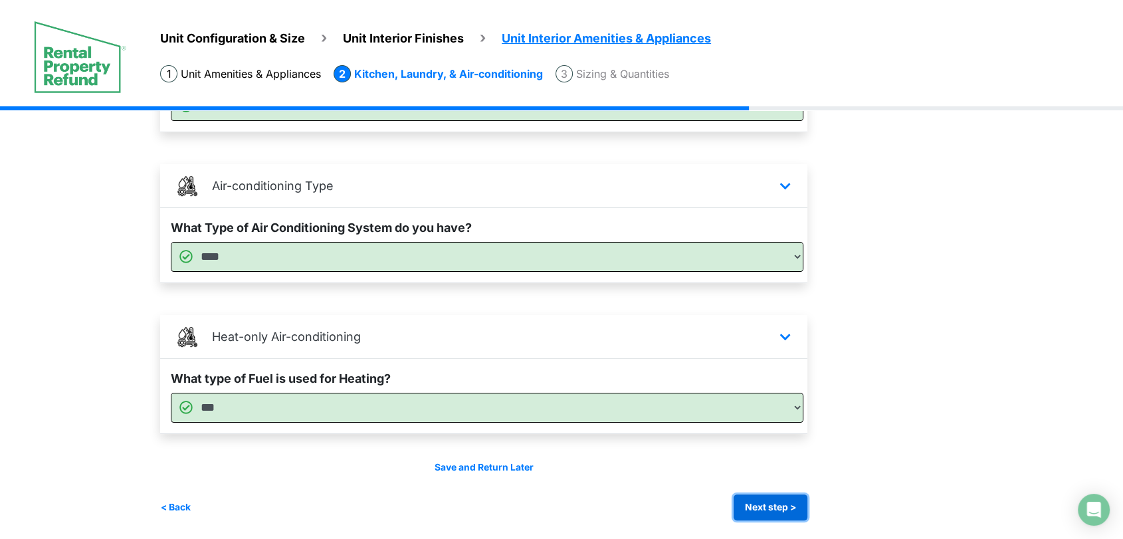
click at [766, 498] on button "Next step >" at bounding box center [771, 508] width 74 height 26
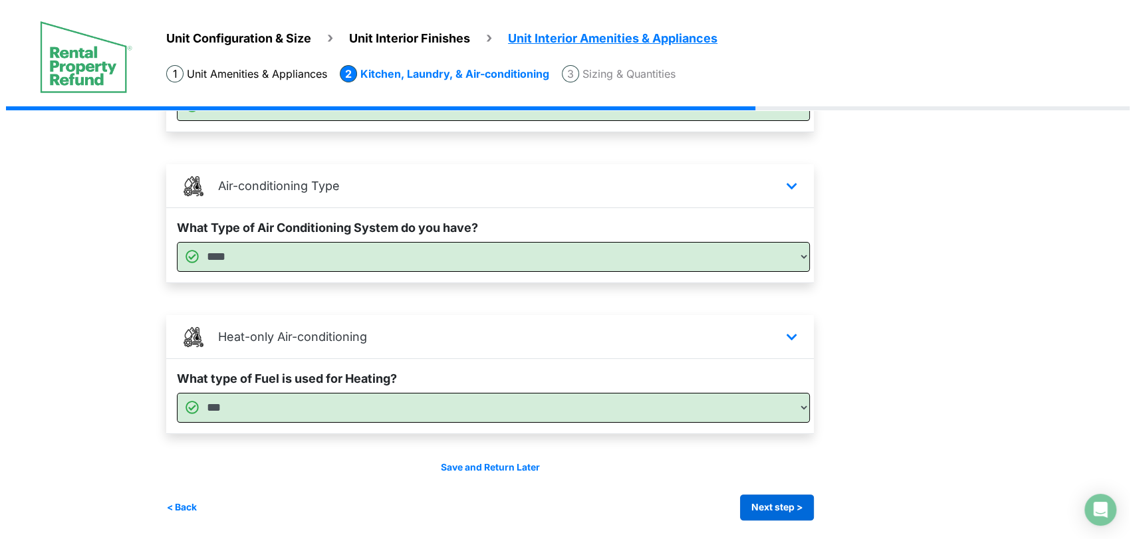
scroll to position [0, 0]
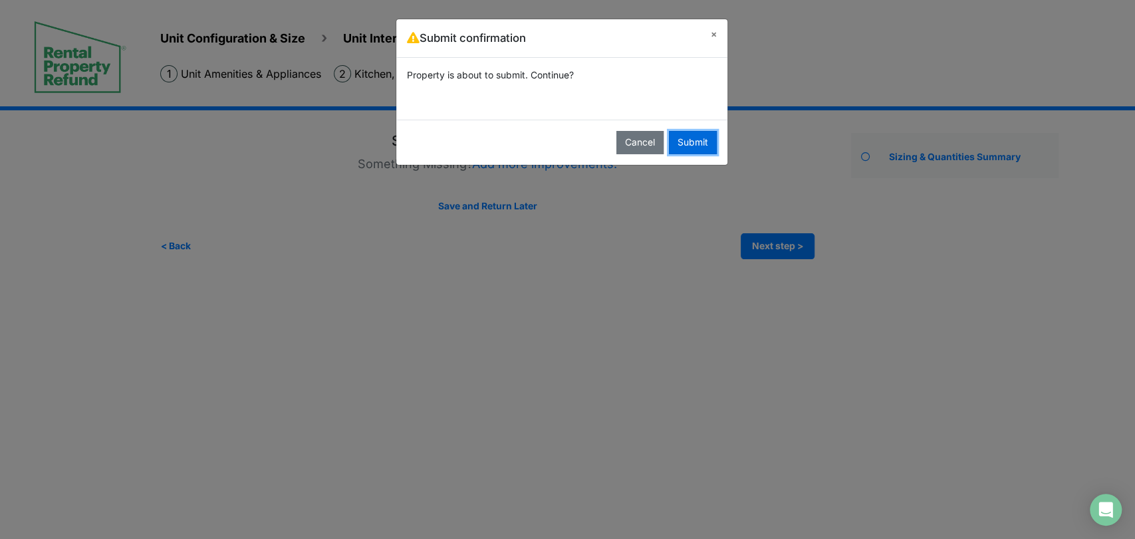
click at [707, 148] on button "Submit" at bounding box center [693, 142] width 48 height 23
